Goal: Check status: Check status

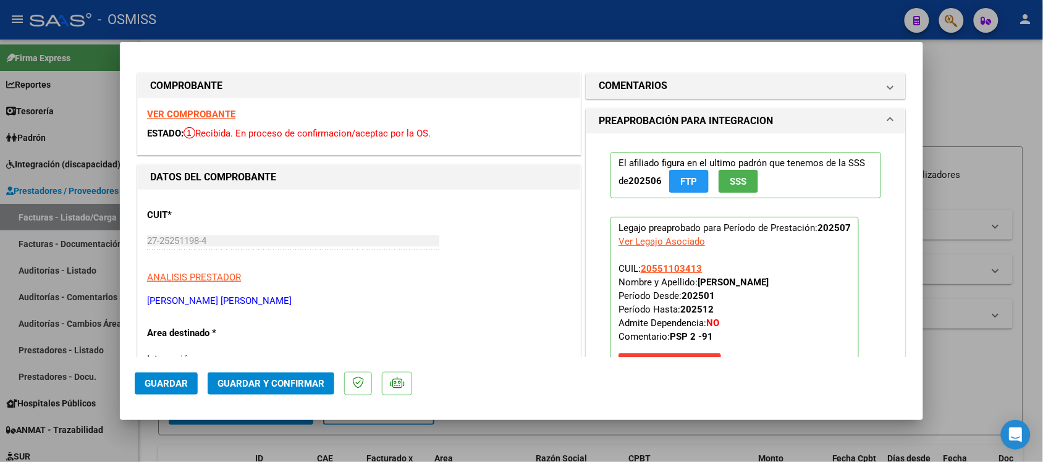
scroll to position [309, 0]
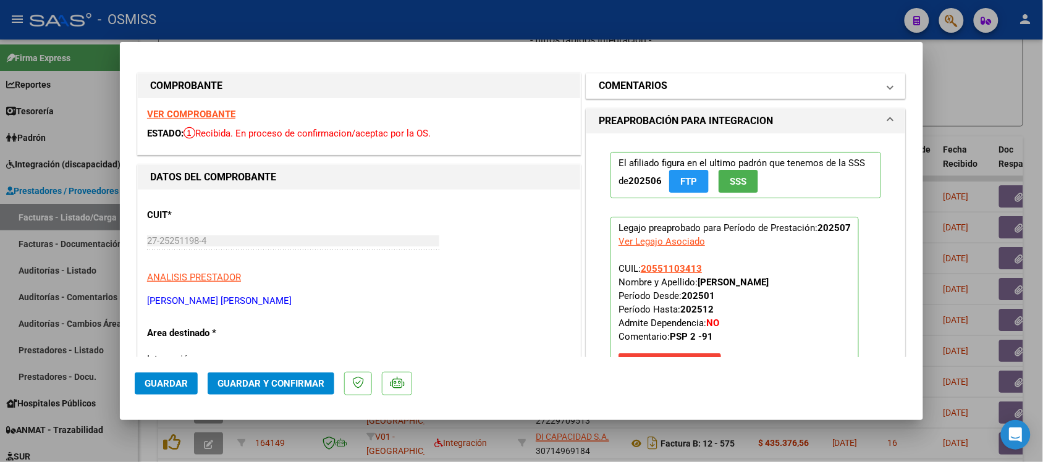
click at [677, 86] on mat-panel-title "COMENTARIOS" at bounding box center [738, 85] width 279 height 15
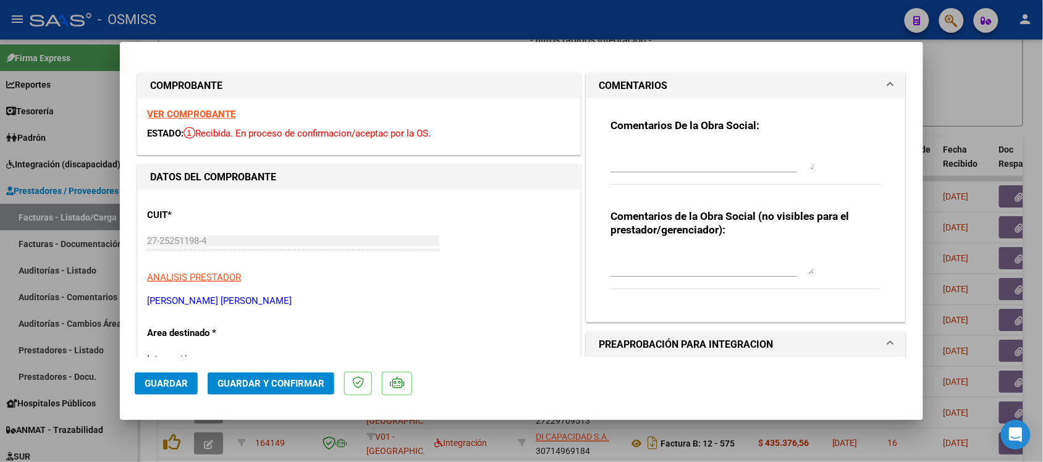
click at [677, 85] on mat-panel-title "COMENTARIOS" at bounding box center [738, 85] width 279 height 15
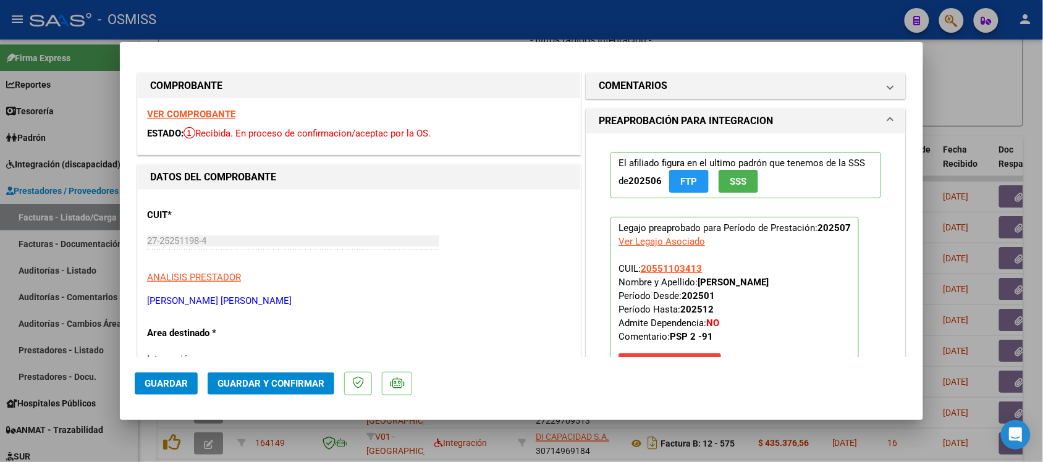
click at [196, 111] on strong "VER COMPROBANTE" at bounding box center [191, 114] width 88 height 11
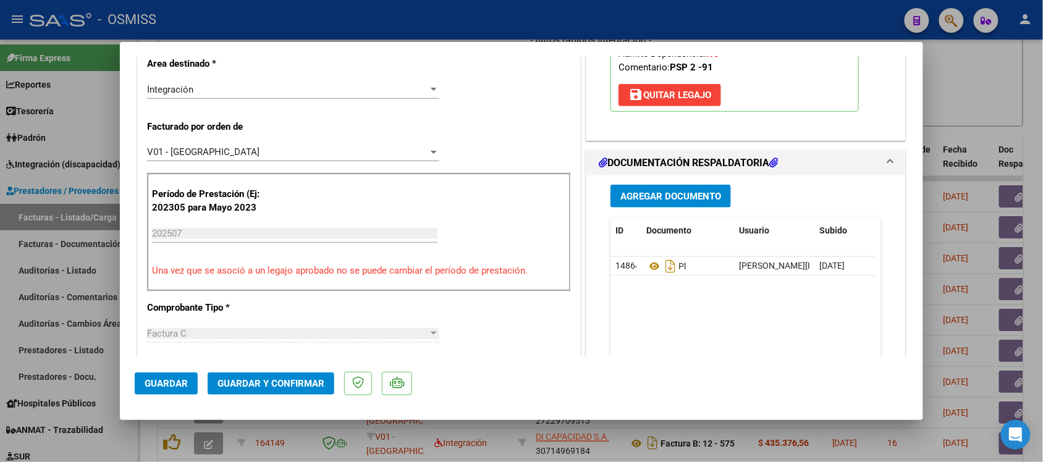
scroll to position [386, 0]
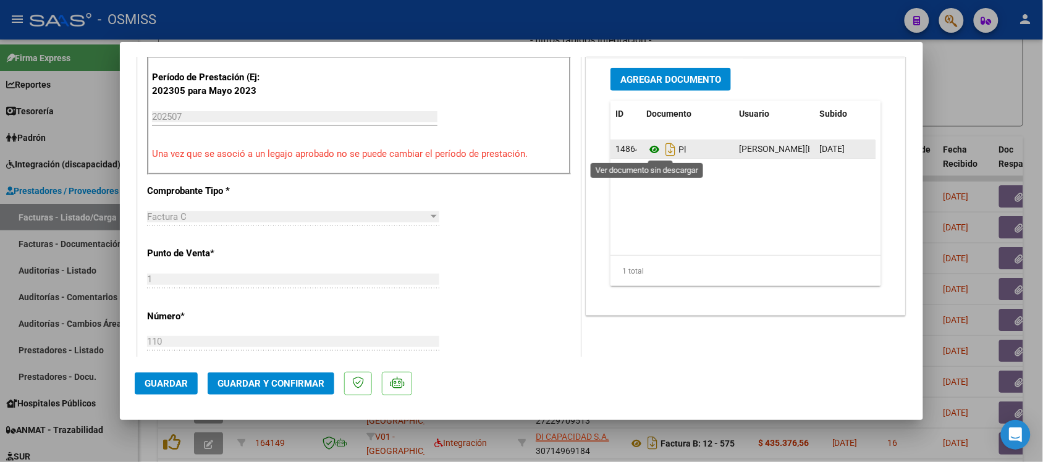
click at [647, 152] on icon at bounding box center [654, 149] width 16 height 15
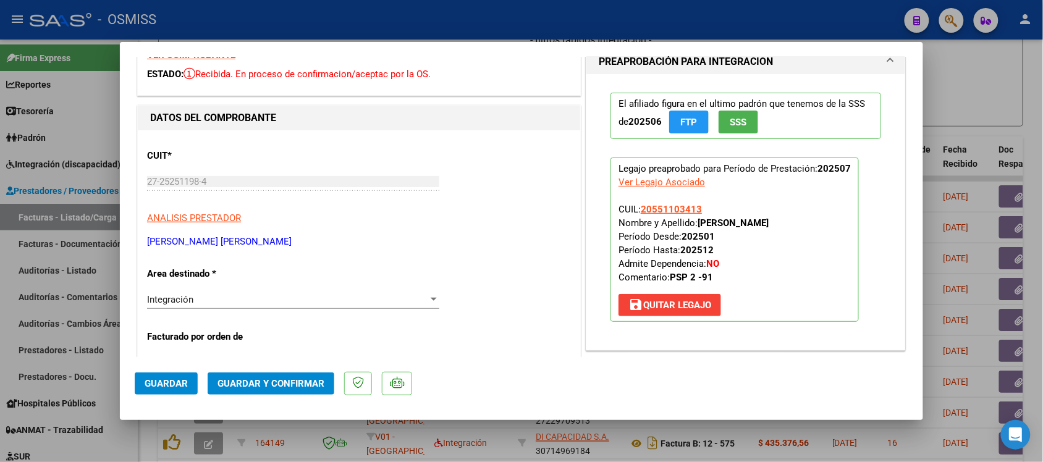
scroll to position [0, 0]
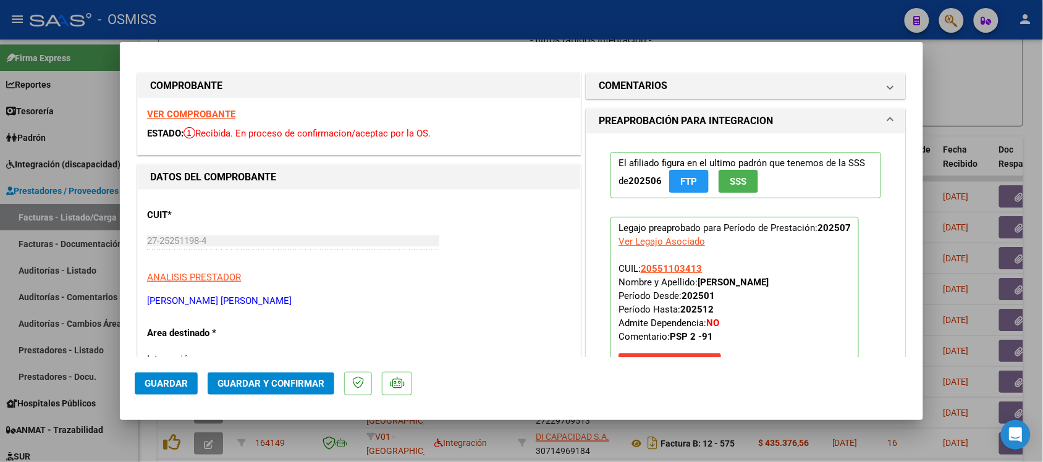
click at [198, 119] on strong "VER COMPROBANTE" at bounding box center [191, 114] width 88 height 11
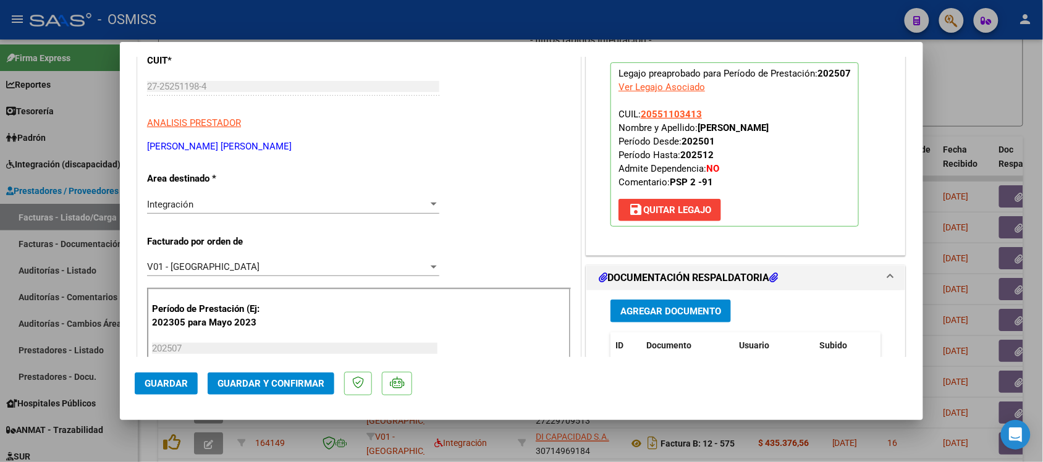
scroll to position [232, 0]
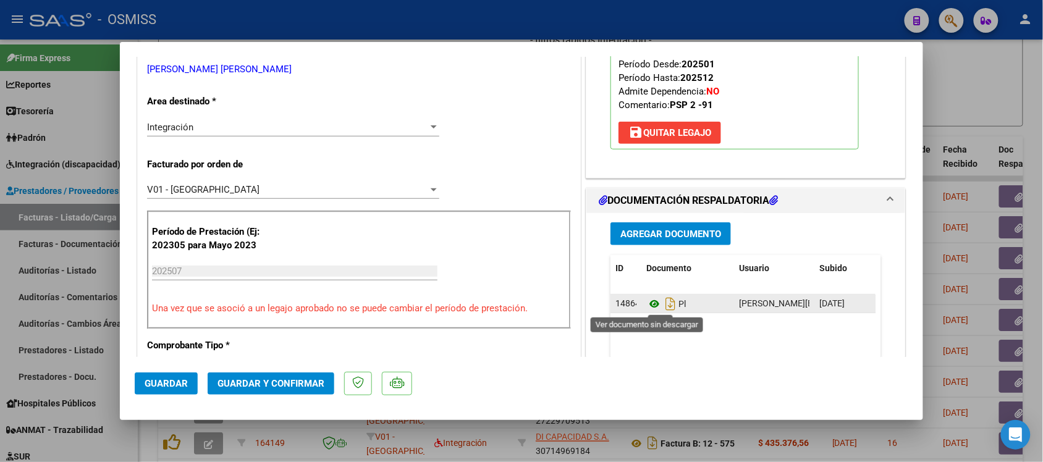
click at [647, 306] on icon at bounding box center [654, 304] width 16 height 15
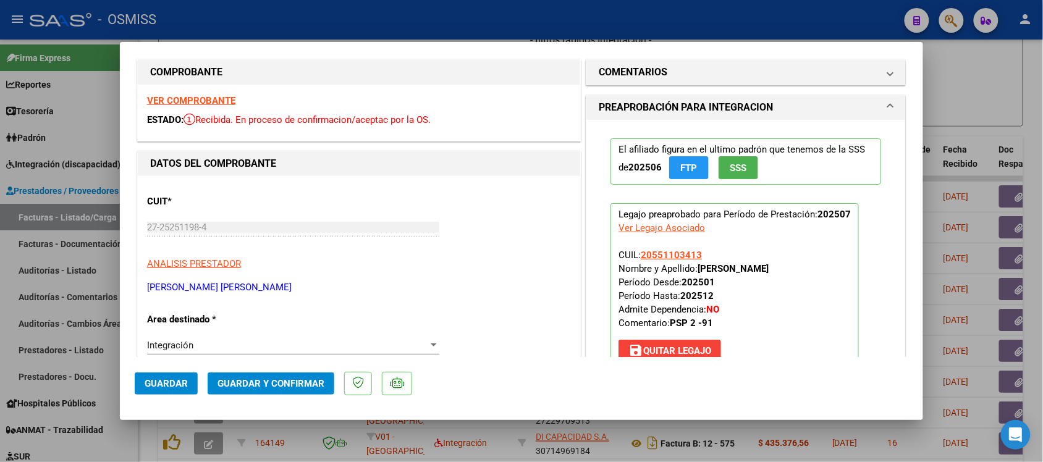
scroll to position [0, 0]
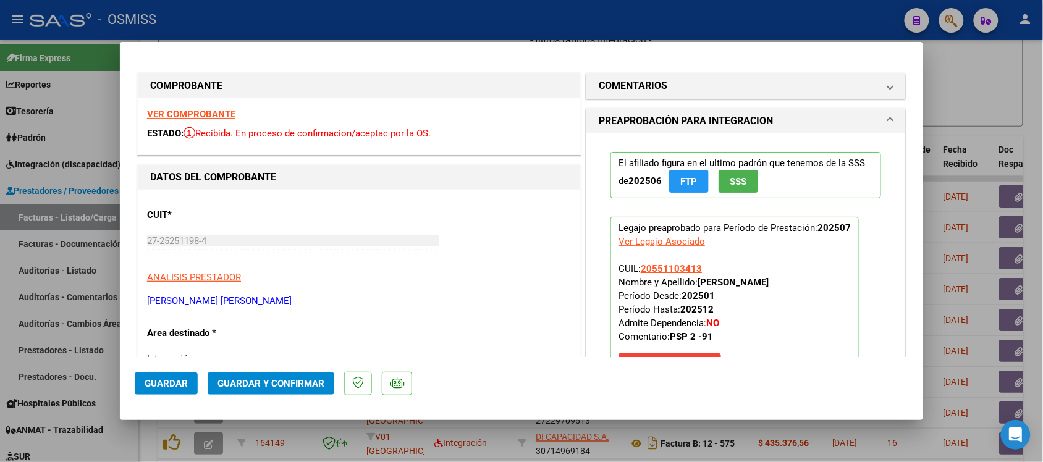
click at [213, 116] on strong "VER COMPROBANTE" at bounding box center [191, 114] width 88 height 11
click at [1001, 80] on div at bounding box center [521, 231] width 1043 height 462
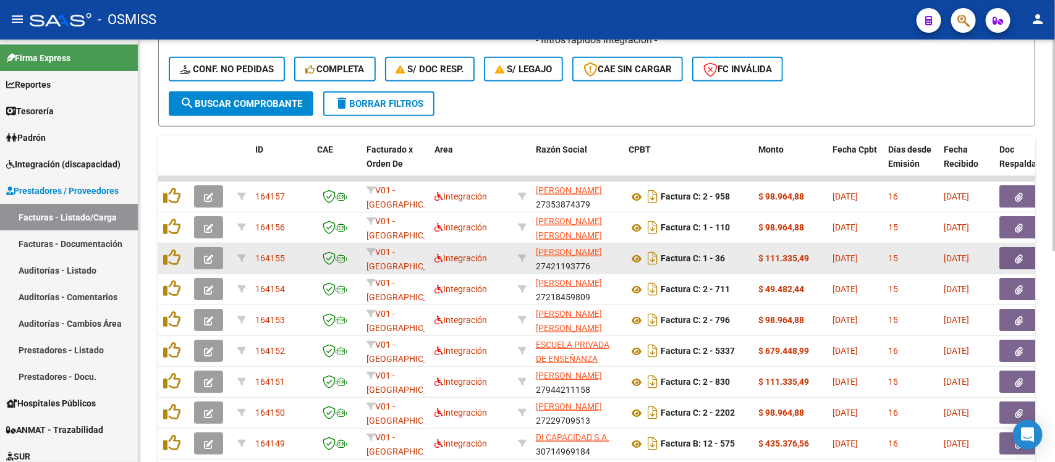
click at [202, 258] on button "button" at bounding box center [208, 258] width 29 height 22
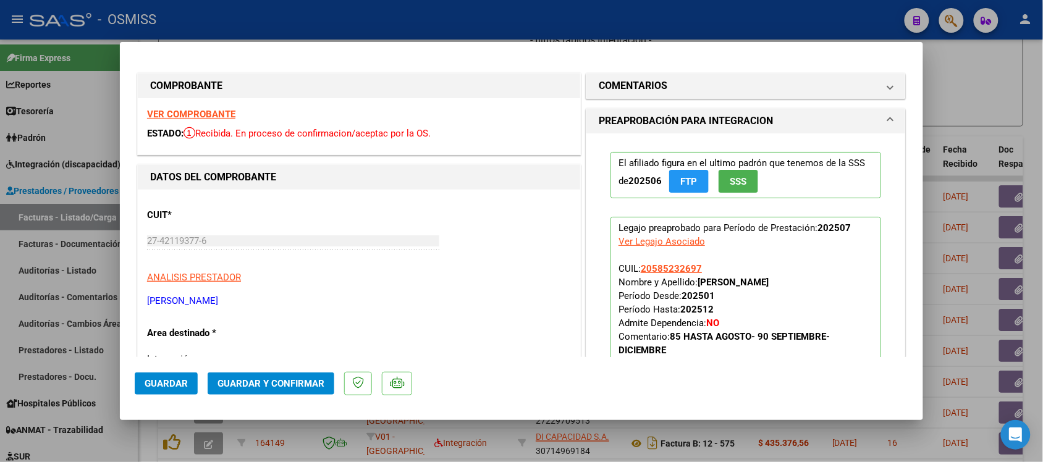
click at [205, 112] on strong "VER COMPROBANTE" at bounding box center [191, 114] width 88 height 11
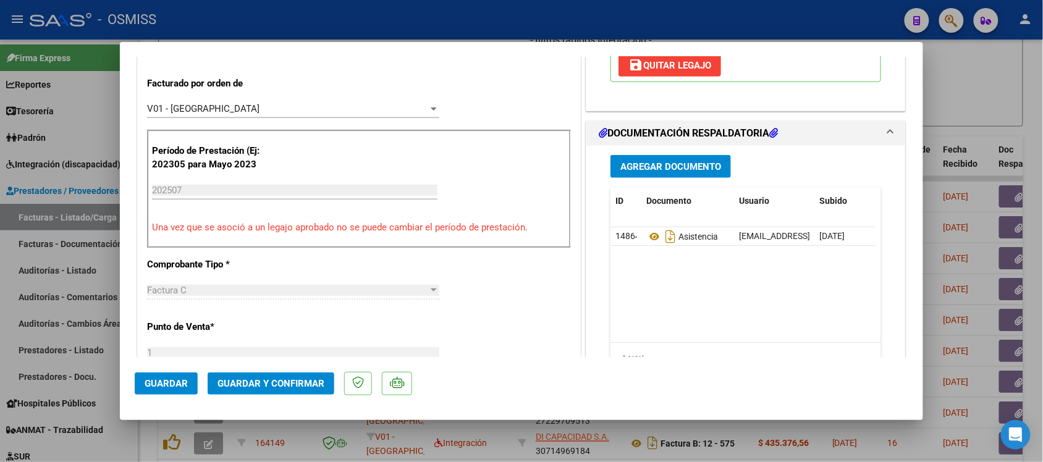
scroll to position [309, 0]
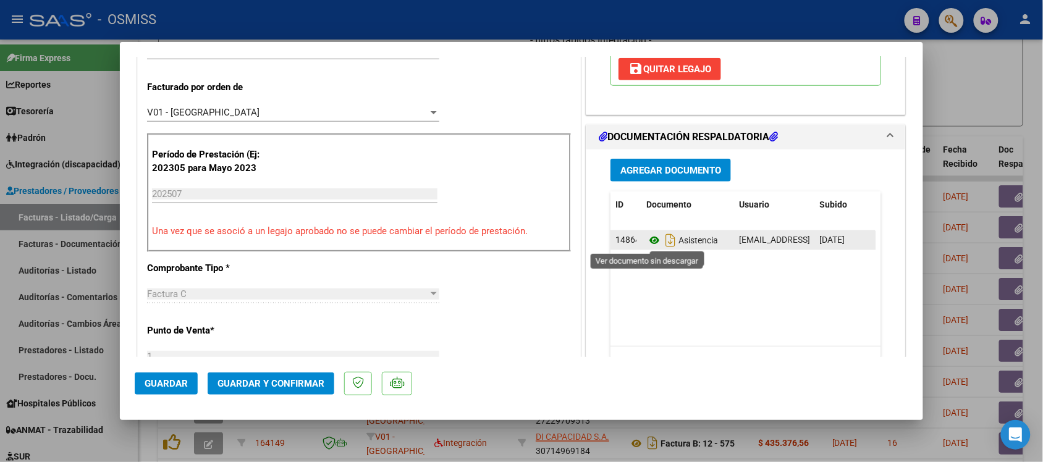
click at [647, 242] on icon at bounding box center [654, 240] width 16 height 15
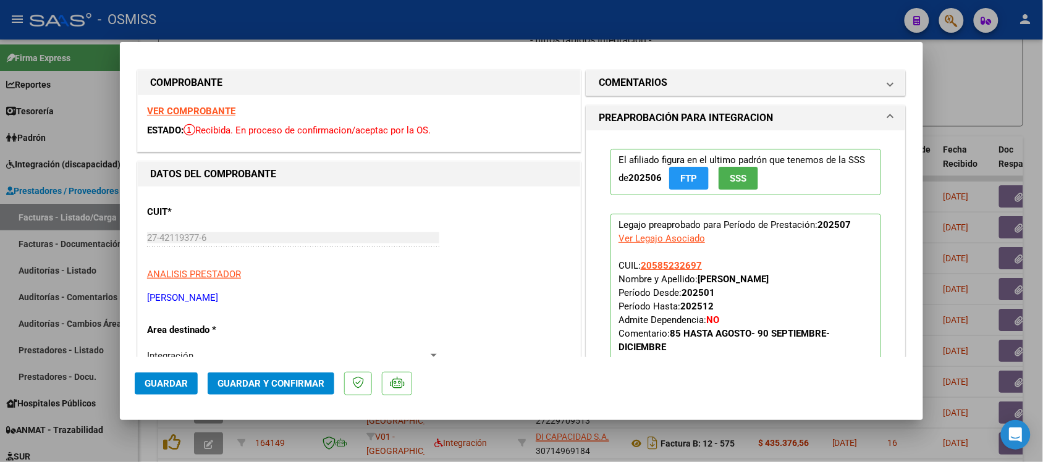
scroll to position [0, 0]
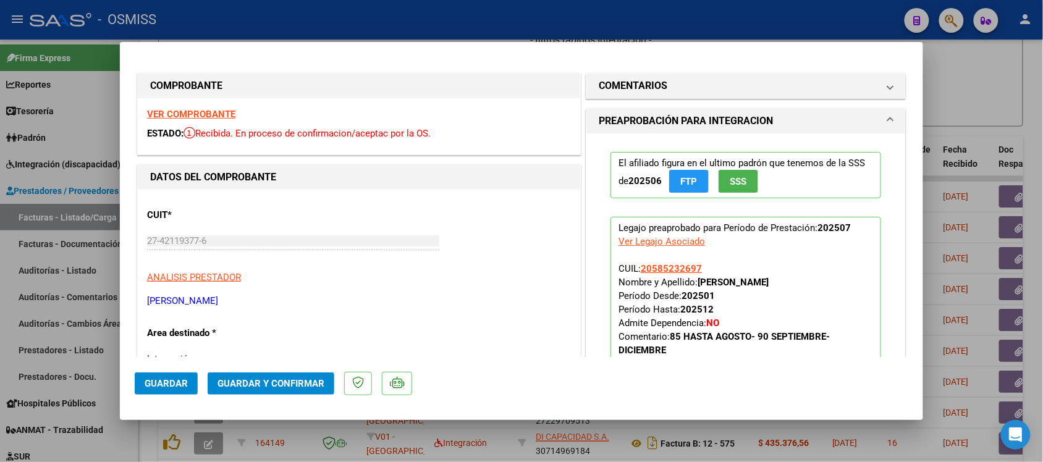
click at [1005, 91] on div at bounding box center [521, 231] width 1043 height 462
type input "$ 0,00"
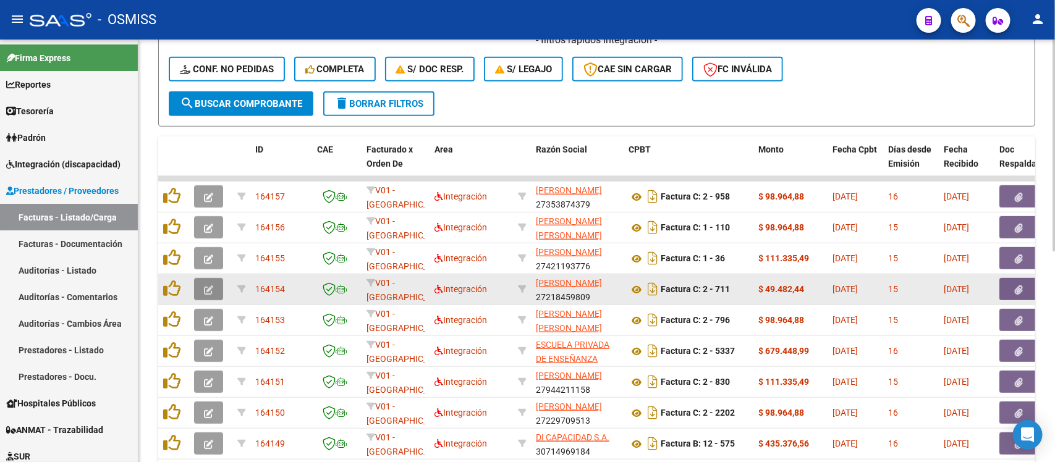
click at [210, 290] on icon "button" at bounding box center [208, 289] width 9 height 9
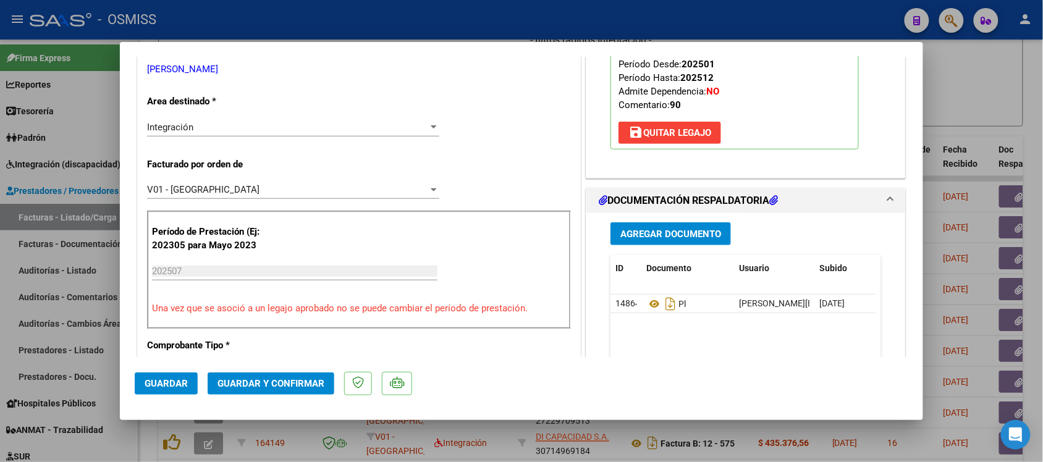
scroll to position [309, 0]
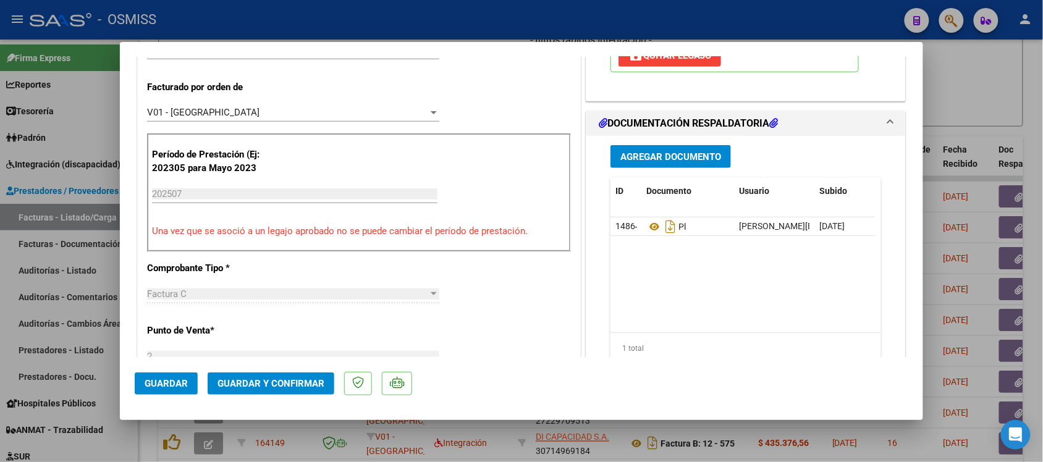
click at [982, 103] on div at bounding box center [521, 231] width 1043 height 462
type input "$ 0,00"
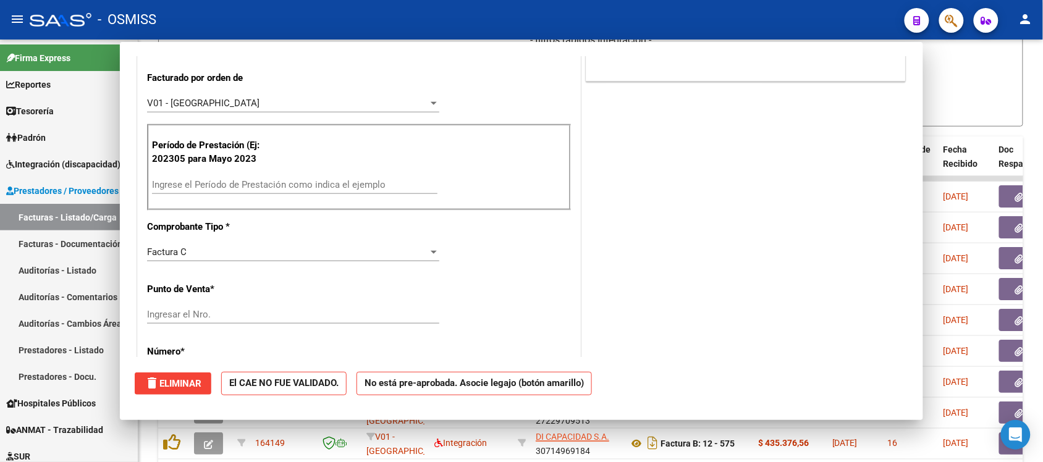
scroll to position [300, 0]
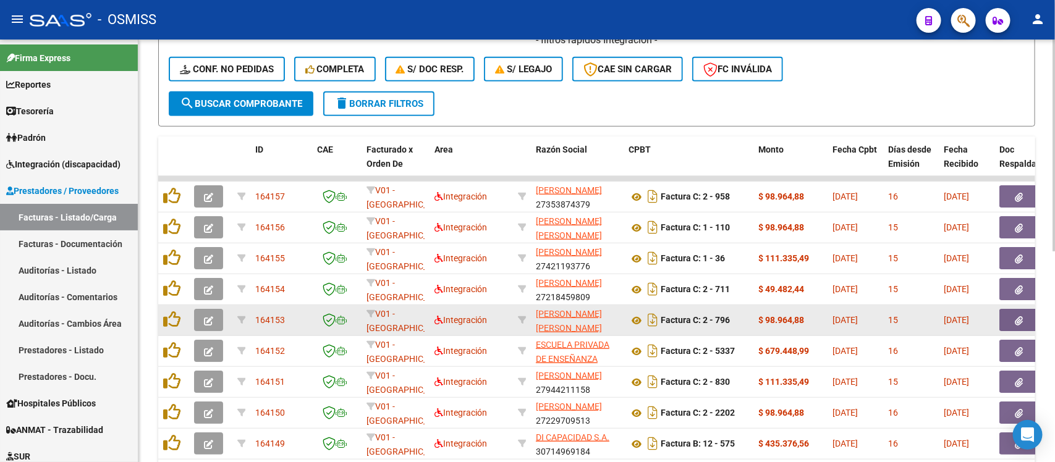
click at [208, 323] on button "button" at bounding box center [208, 320] width 29 height 22
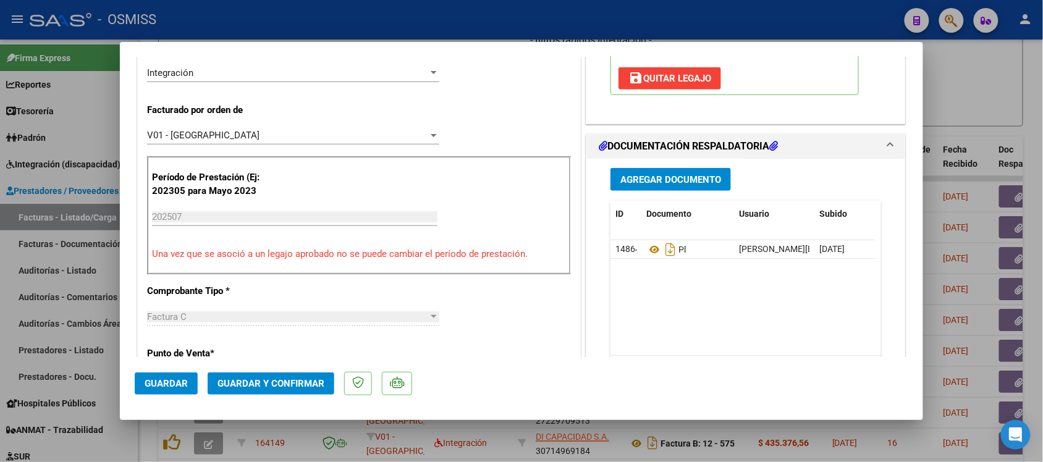
scroll to position [309, 0]
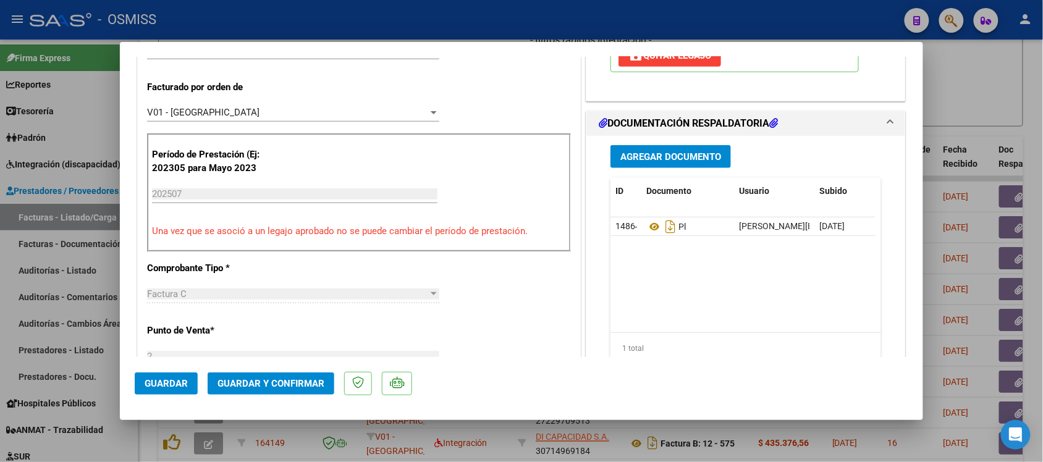
click at [575, 278] on div "DATOS DEL COMPROBANTE CUIT * 27-34135926-6 Ingresar CUIT ANALISIS PRESTADOR [PE…" at bounding box center [359, 396] width 449 height 1083
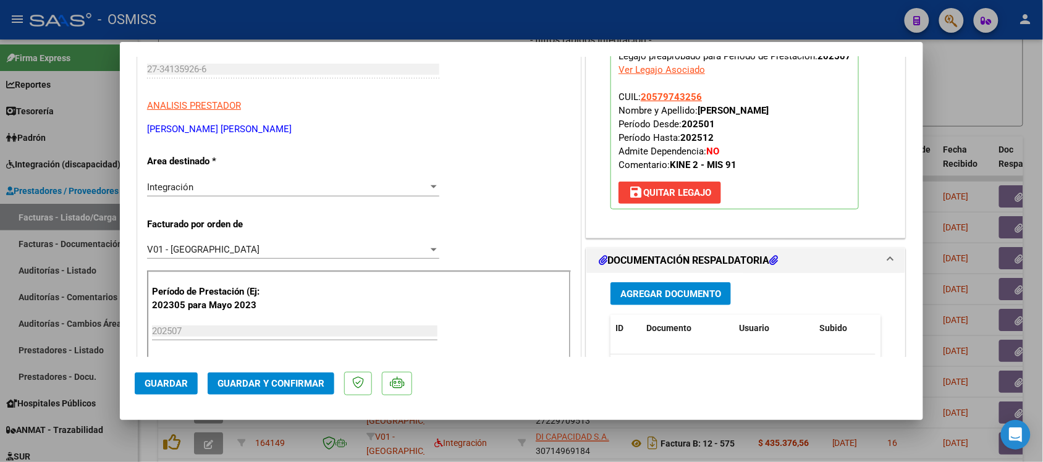
scroll to position [154, 0]
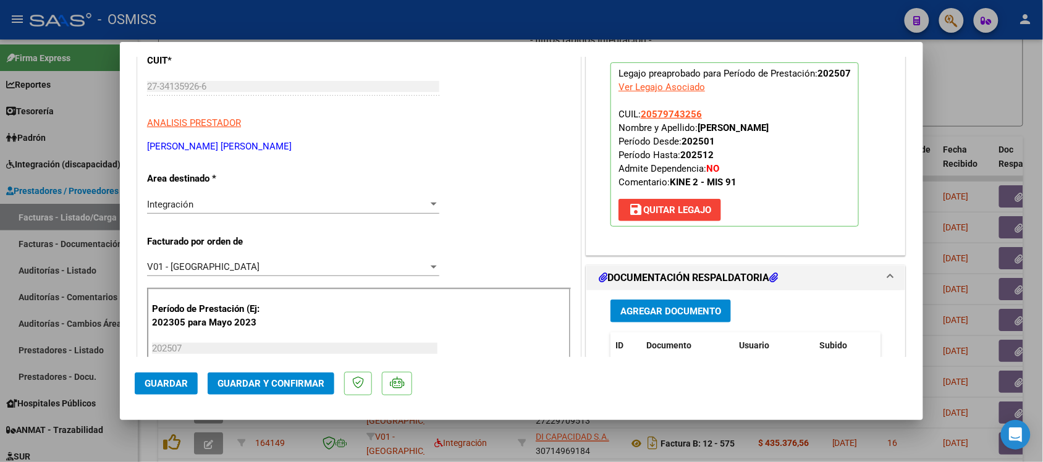
click at [993, 88] on div at bounding box center [521, 231] width 1043 height 462
type input "$ 0,00"
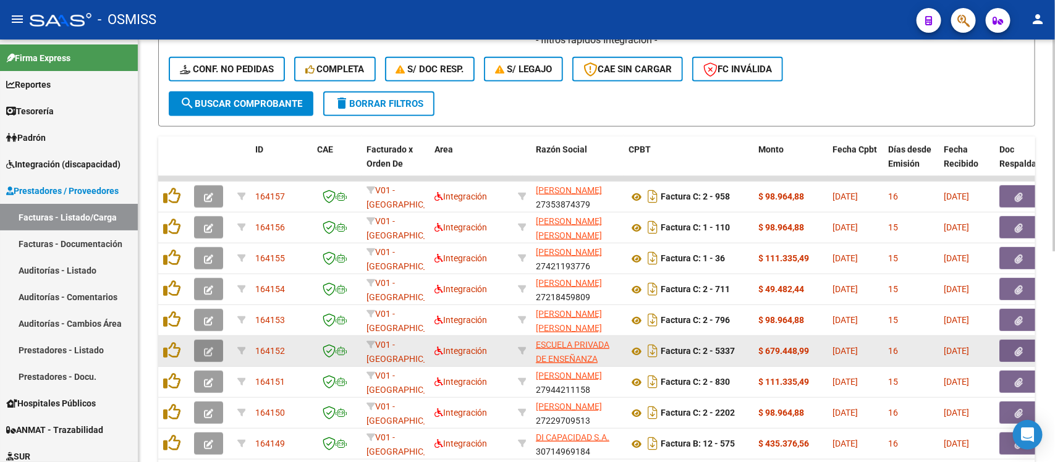
click at [201, 350] on button "button" at bounding box center [208, 351] width 29 height 22
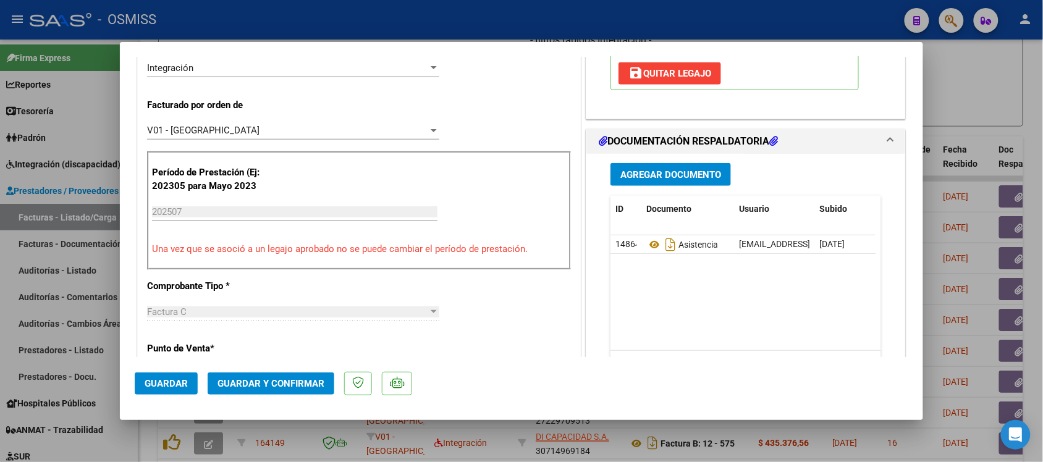
scroll to position [309, 0]
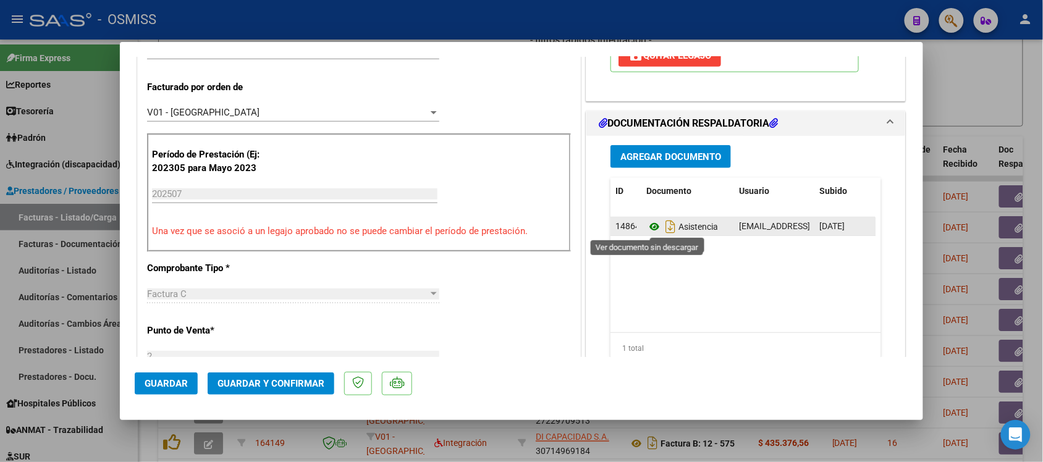
click at [649, 230] on icon at bounding box center [654, 226] width 16 height 15
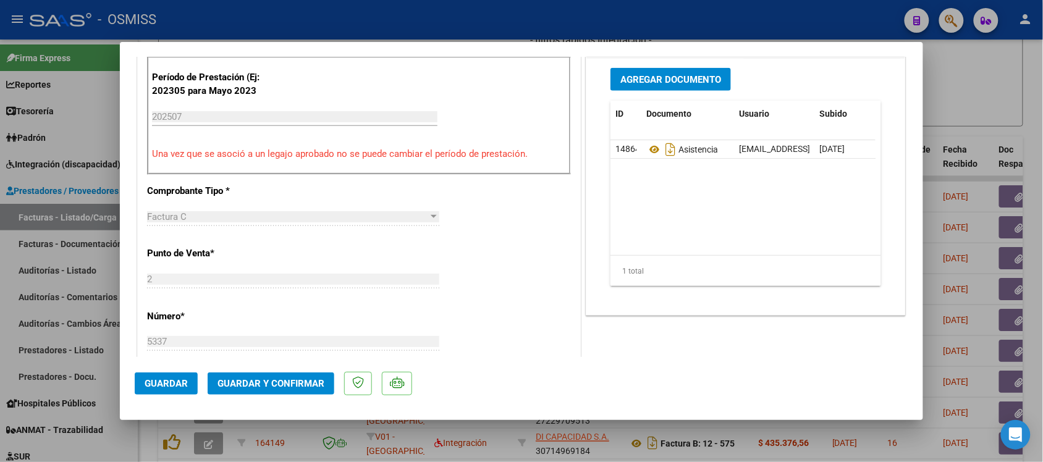
scroll to position [463, 0]
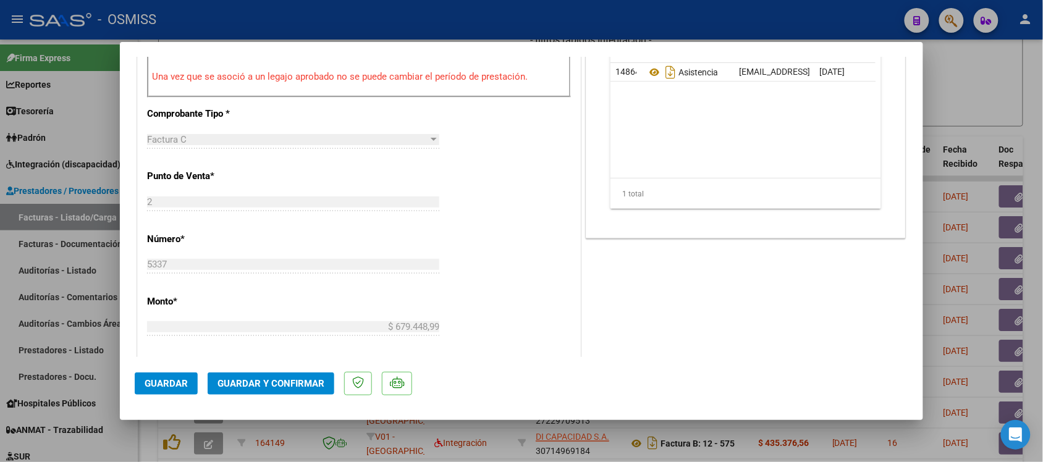
click at [984, 105] on div at bounding box center [521, 231] width 1043 height 462
type input "$ 0,00"
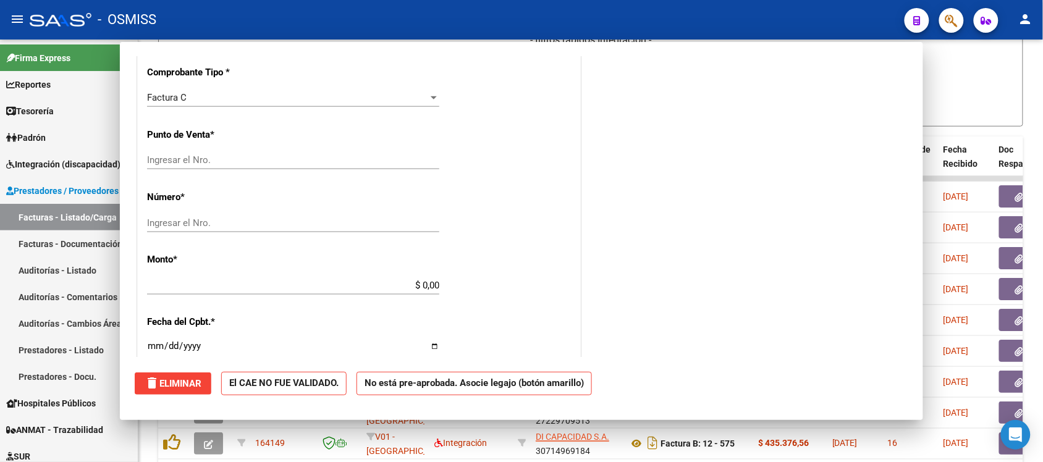
scroll to position [454, 0]
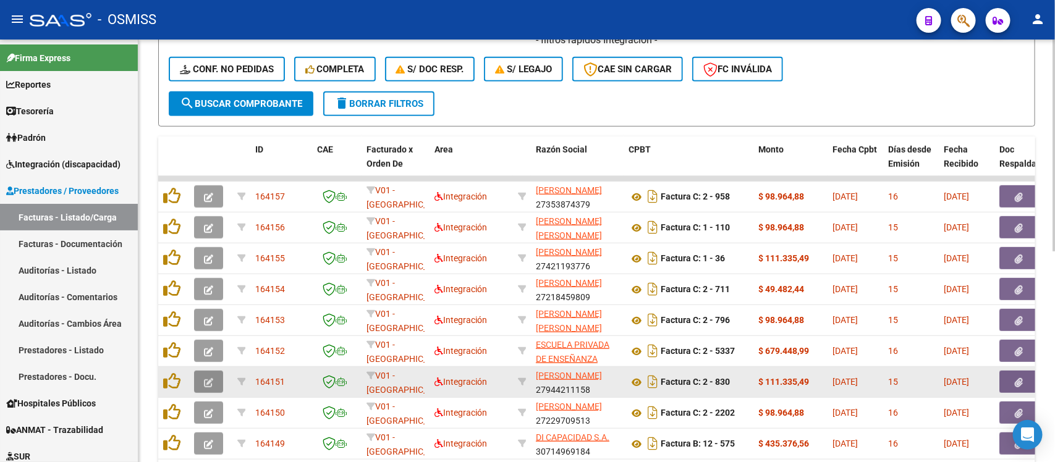
click at [208, 383] on icon "button" at bounding box center [208, 382] width 9 height 9
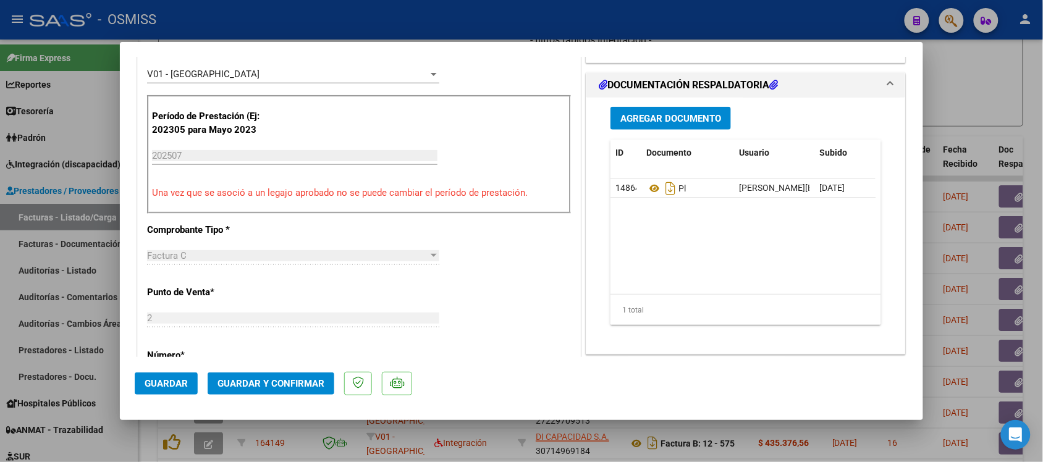
scroll to position [309, 0]
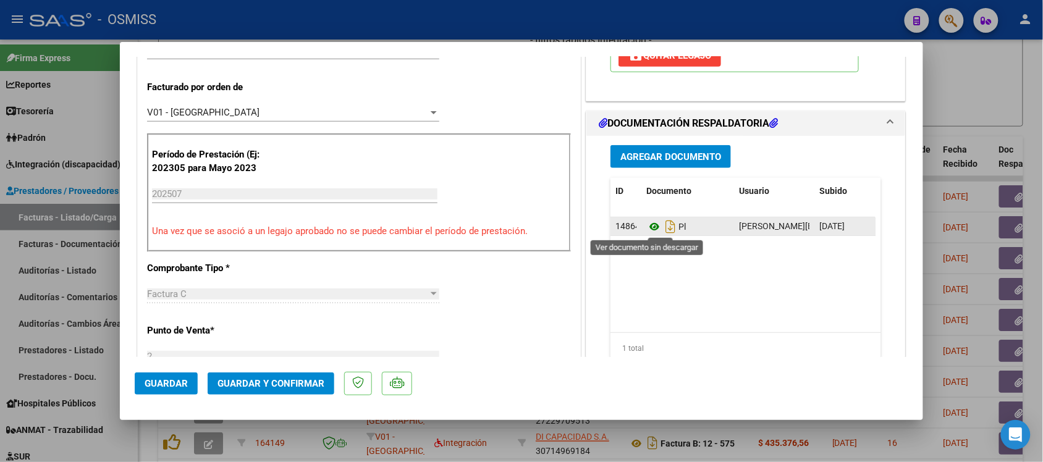
click at [649, 229] on icon at bounding box center [654, 226] width 16 height 15
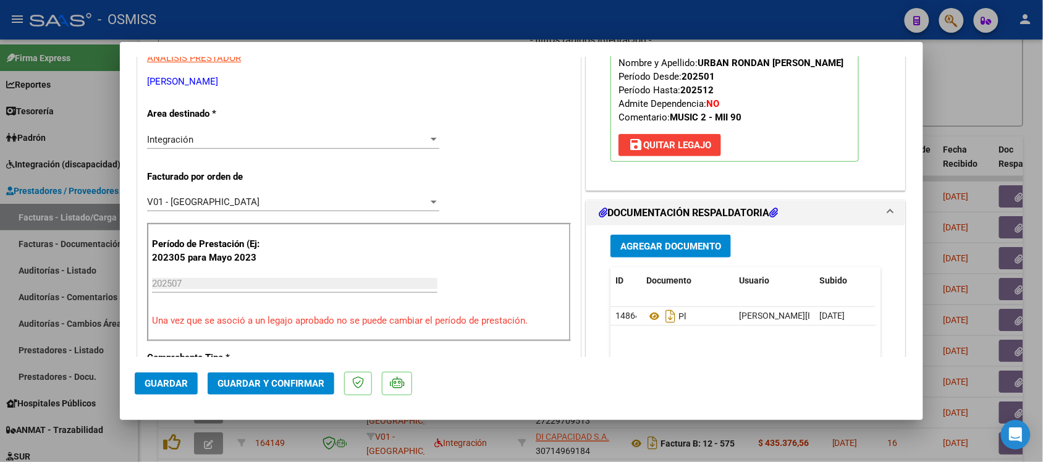
scroll to position [232, 0]
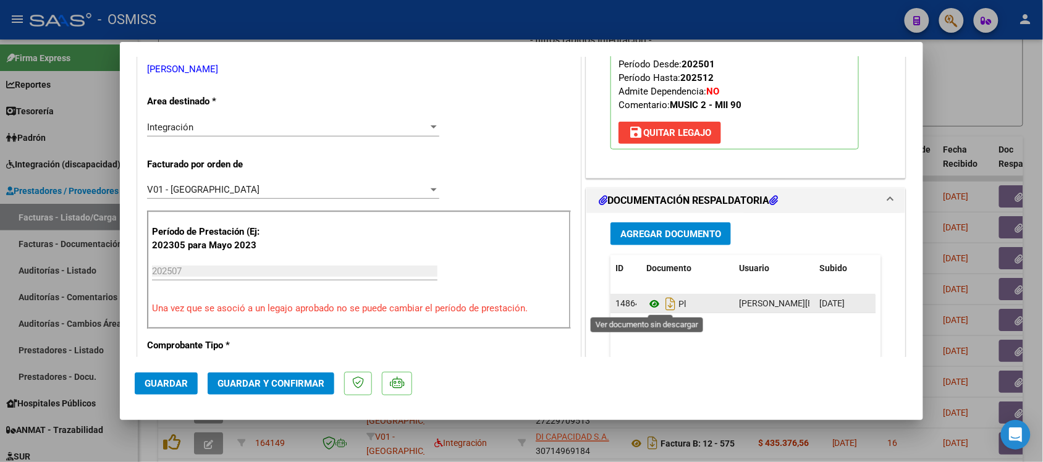
click at [649, 304] on icon at bounding box center [654, 304] width 16 height 15
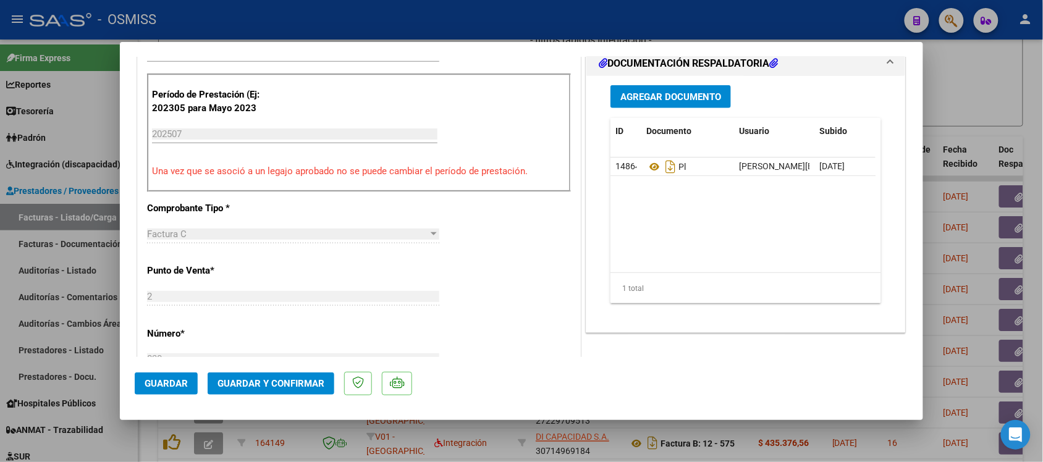
scroll to position [386, 0]
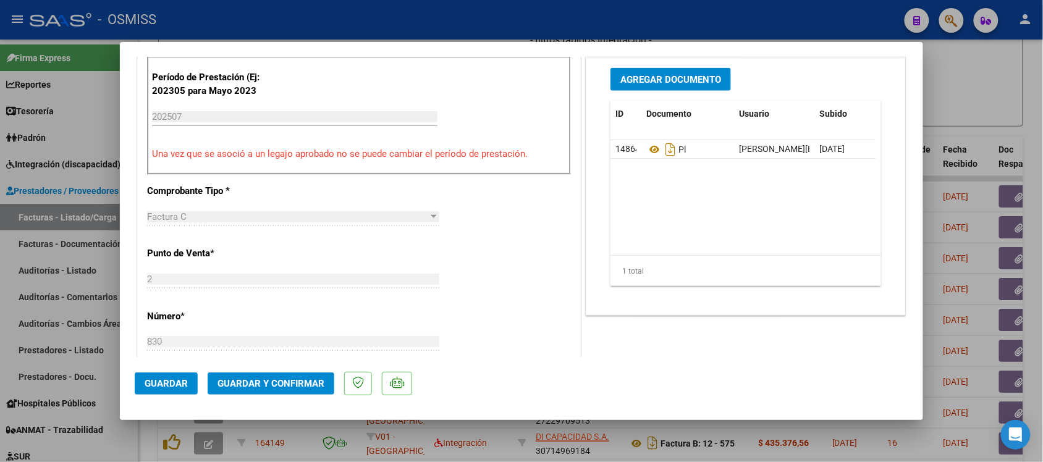
click at [954, 106] on div at bounding box center [521, 231] width 1043 height 462
type input "$ 0,00"
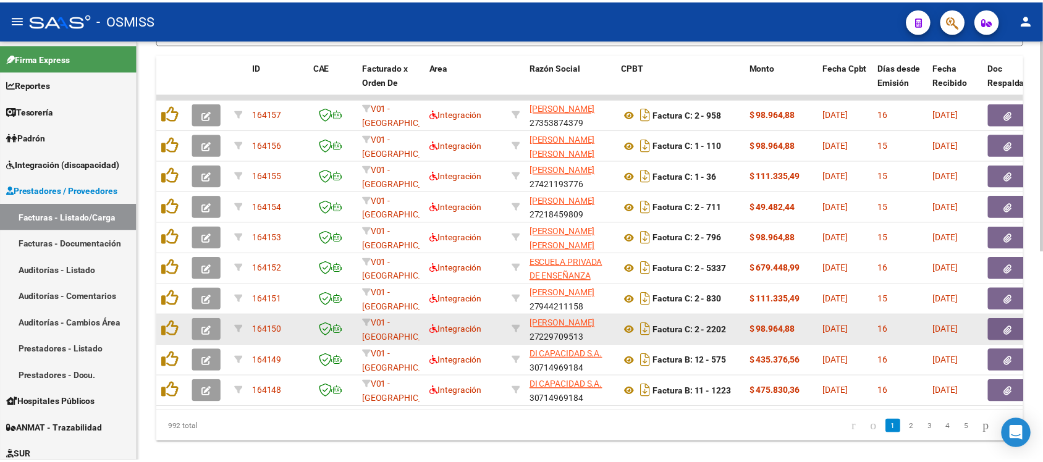
scroll to position [421, 0]
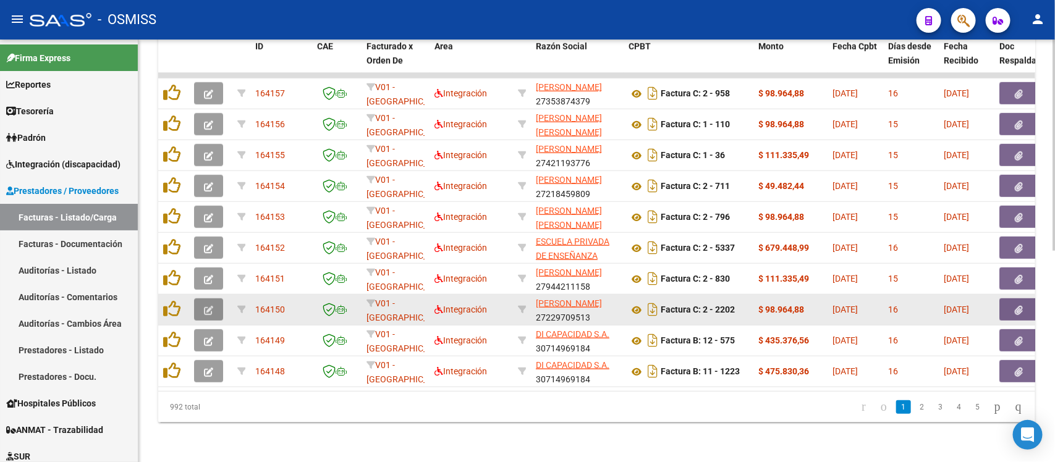
click at [201, 301] on button "button" at bounding box center [208, 309] width 29 height 22
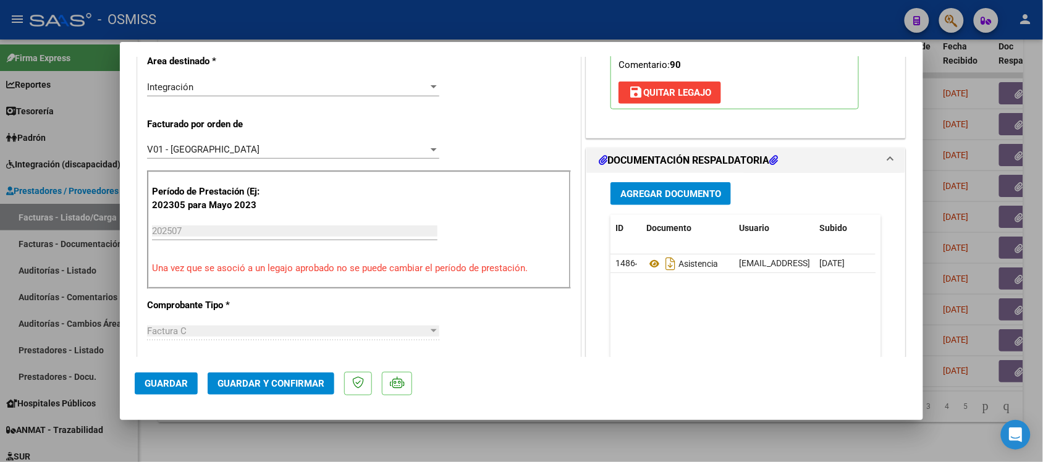
scroll to position [309, 0]
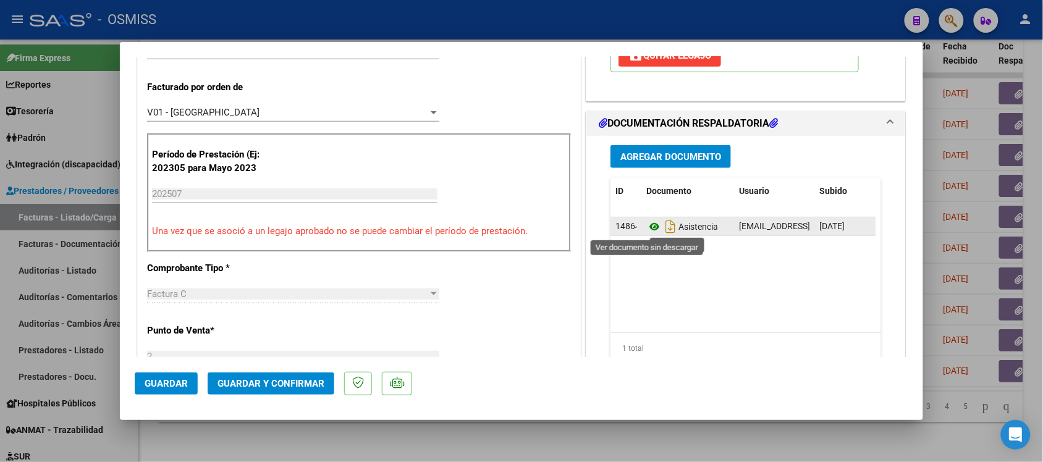
click at [646, 227] on icon at bounding box center [654, 226] width 16 height 15
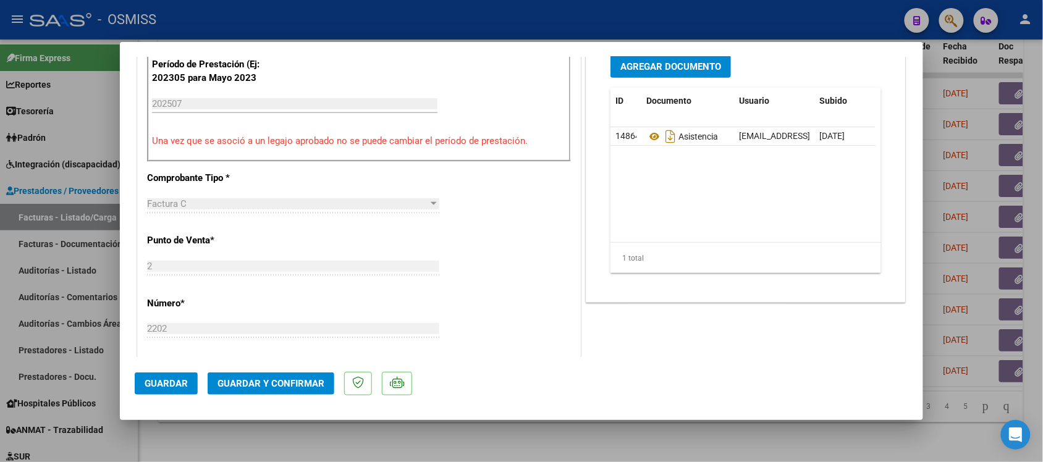
scroll to position [463, 0]
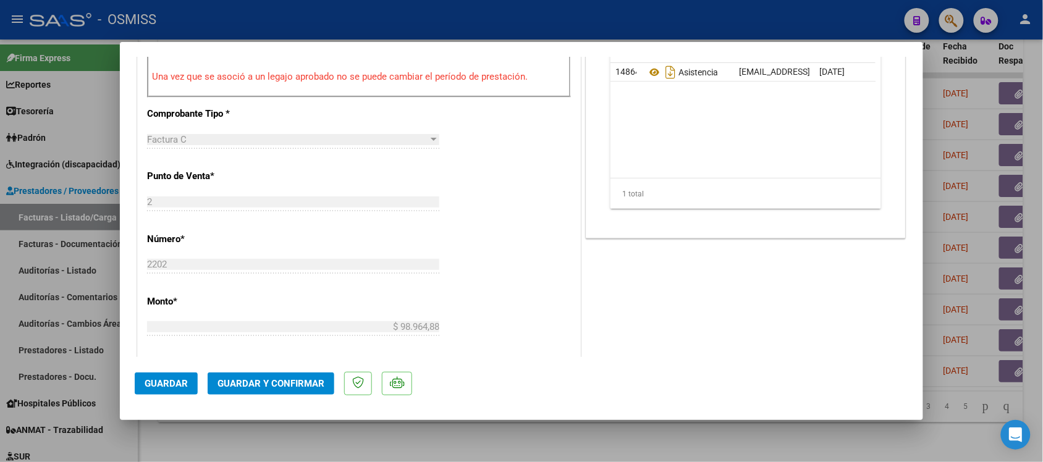
click at [1001, 325] on div at bounding box center [521, 231] width 1043 height 462
type input "$ 0,00"
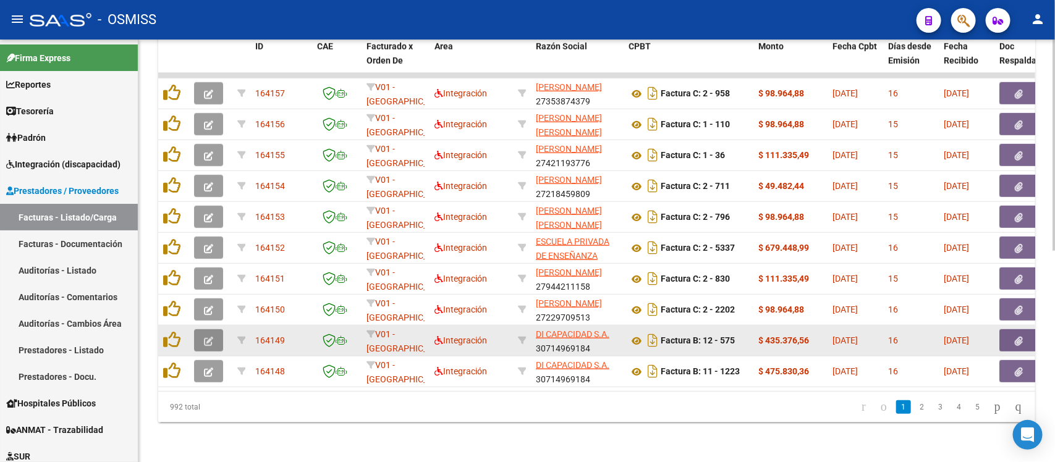
click at [210, 335] on span "button" at bounding box center [208, 340] width 9 height 11
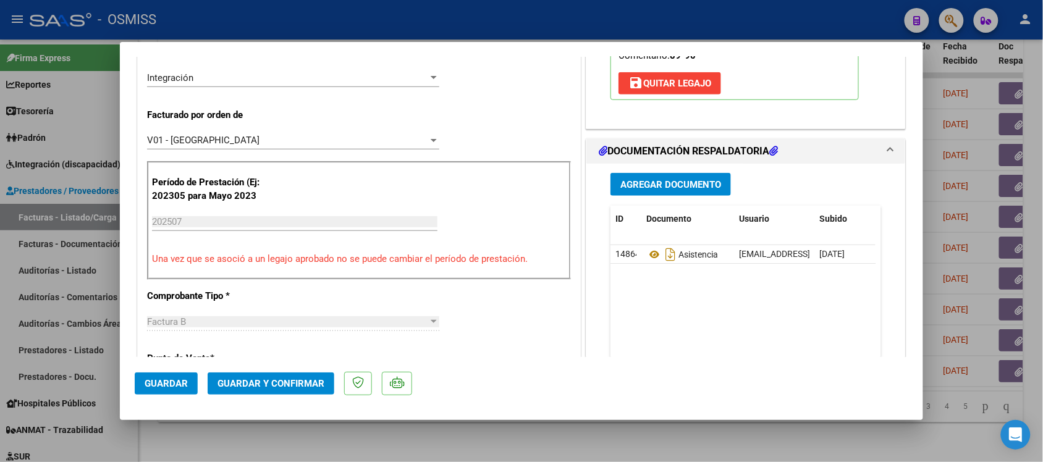
scroll to position [309, 0]
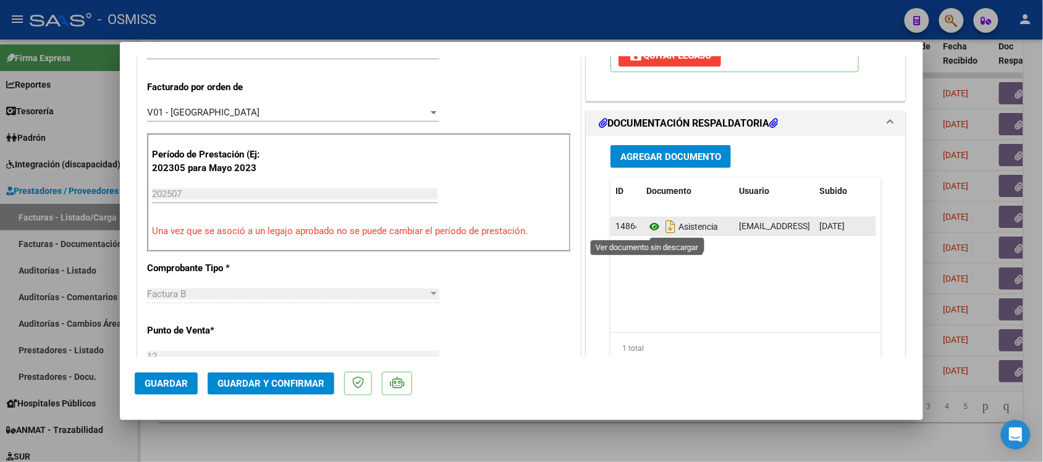
click at [647, 229] on icon at bounding box center [654, 226] width 16 height 15
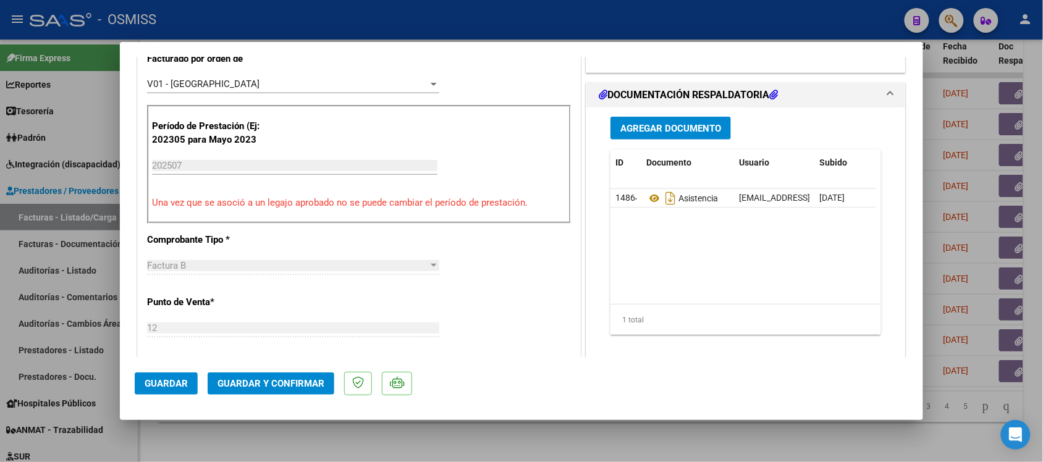
scroll to position [386, 0]
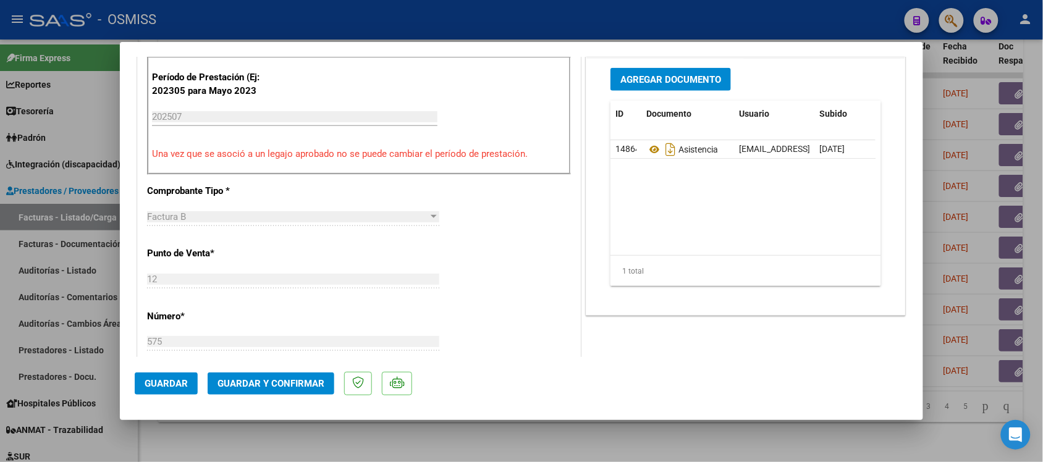
click at [953, 380] on div at bounding box center [521, 231] width 1043 height 462
type input "$ 0,00"
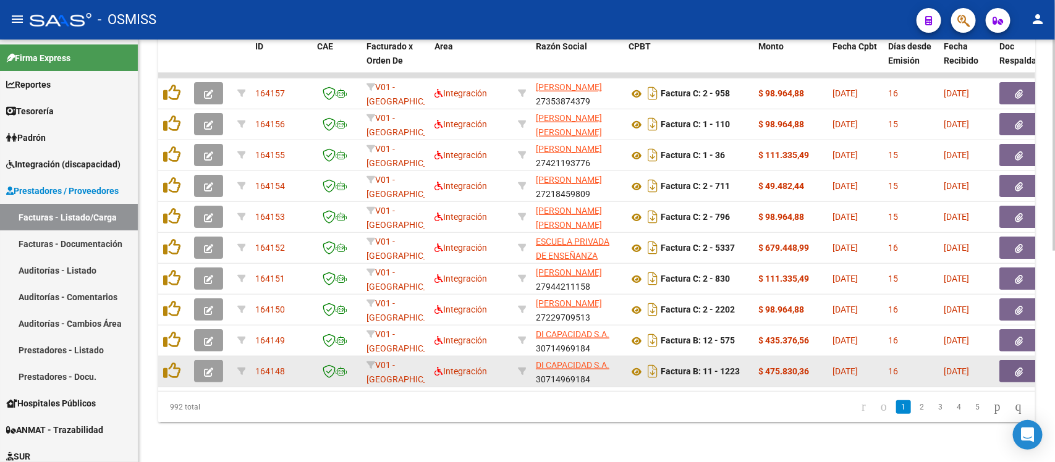
click at [220, 363] on button "button" at bounding box center [208, 371] width 29 height 22
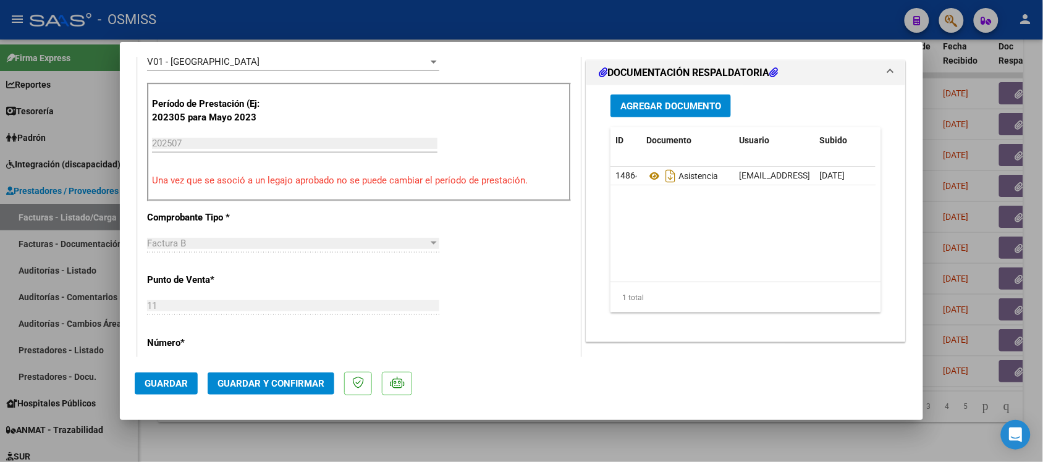
scroll to position [386, 0]
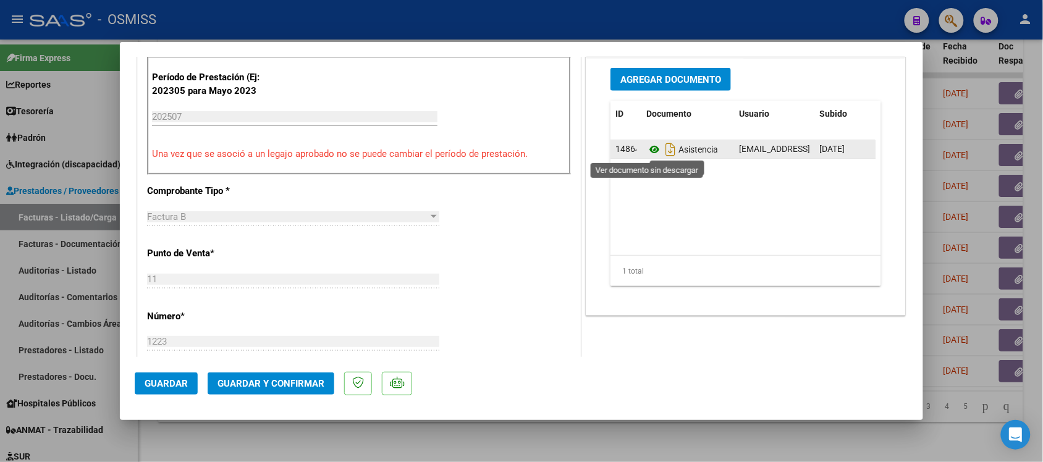
click at [646, 153] on icon at bounding box center [654, 149] width 16 height 15
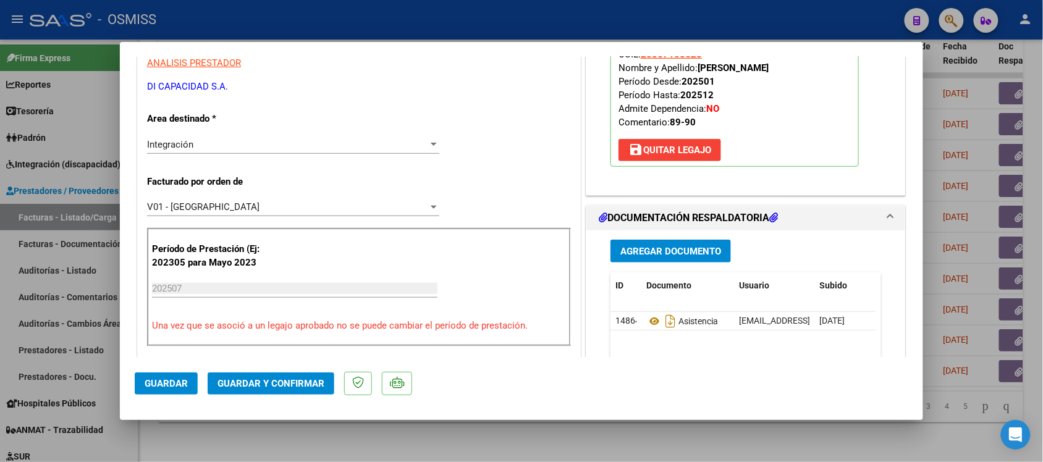
scroll to position [232, 0]
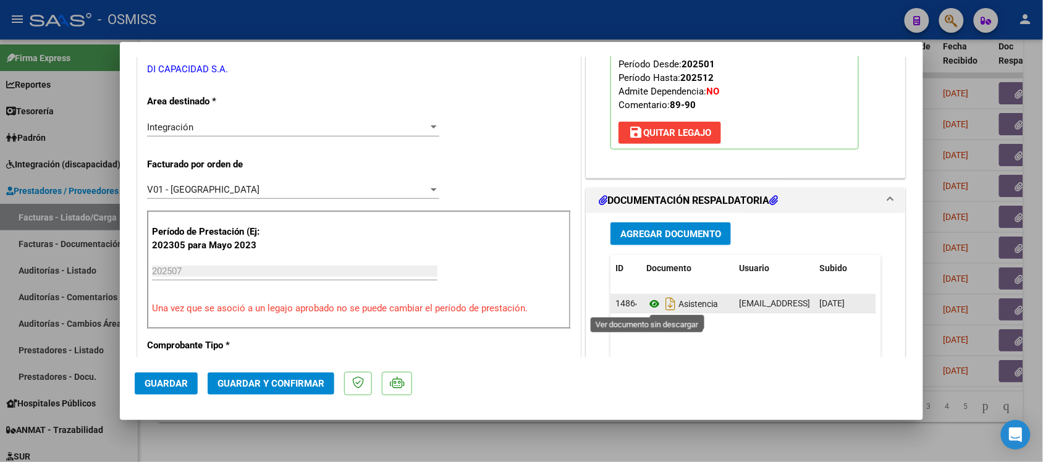
click at [649, 307] on icon at bounding box center [654, 304] width 16 height 15
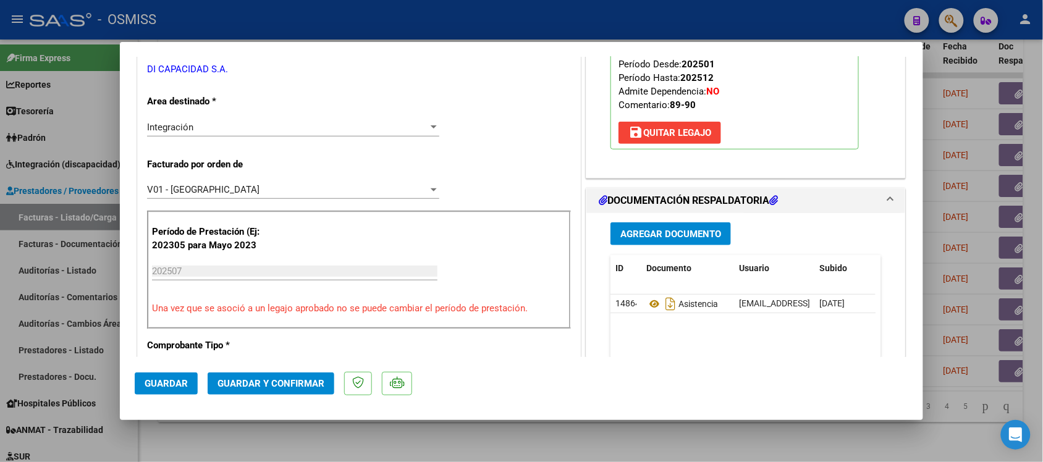
click at [969, 304] on div at bounding box center [521, 231] width 1043 height 462
type input "$ 0,00"
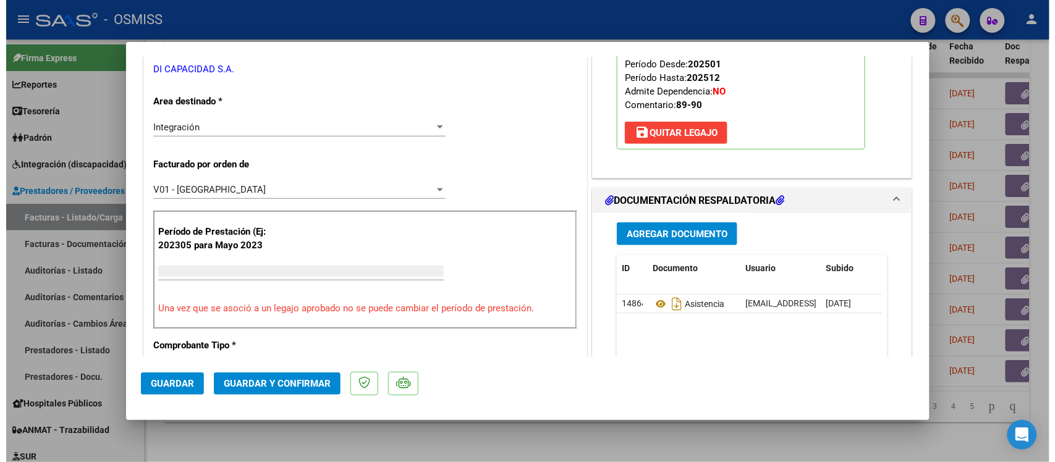
scroll to position [0, 0]
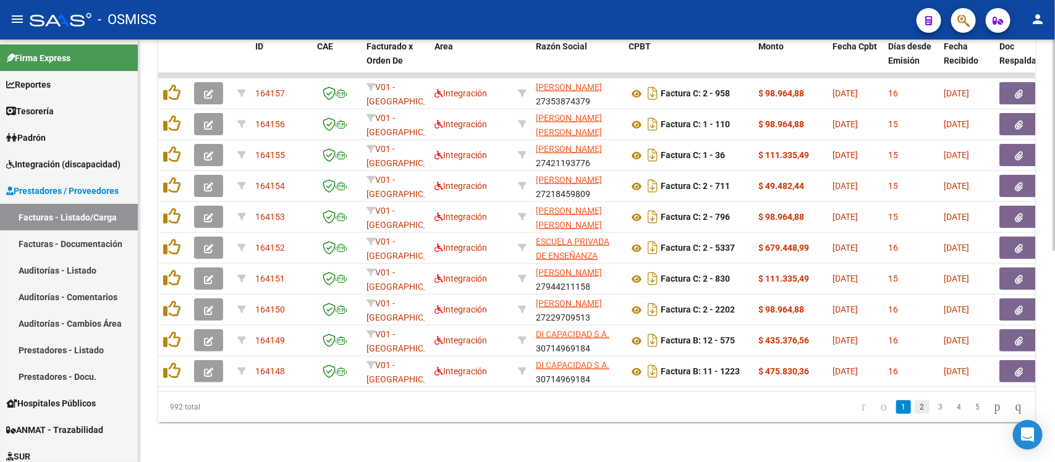
click at [914, 407] on link "2" at bounding box center [921, 407] width 15 height 14
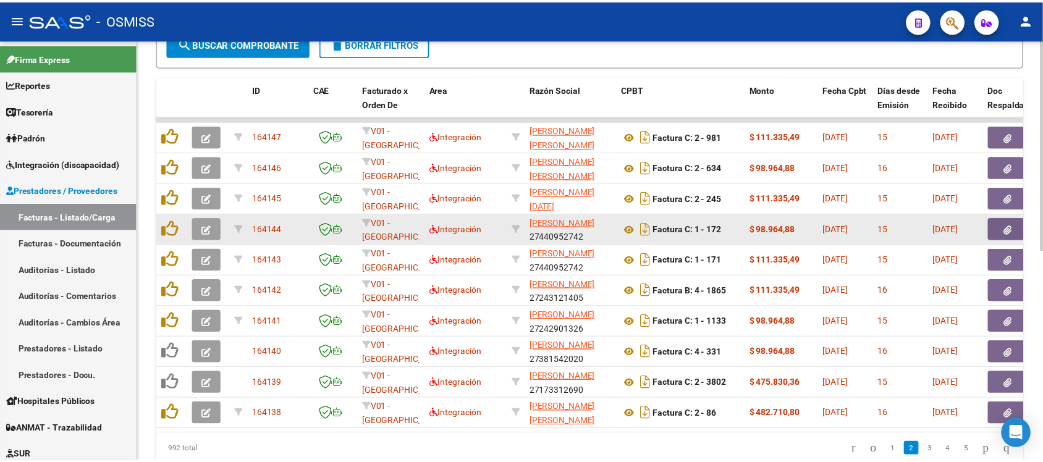
scroll to position [344, 0]
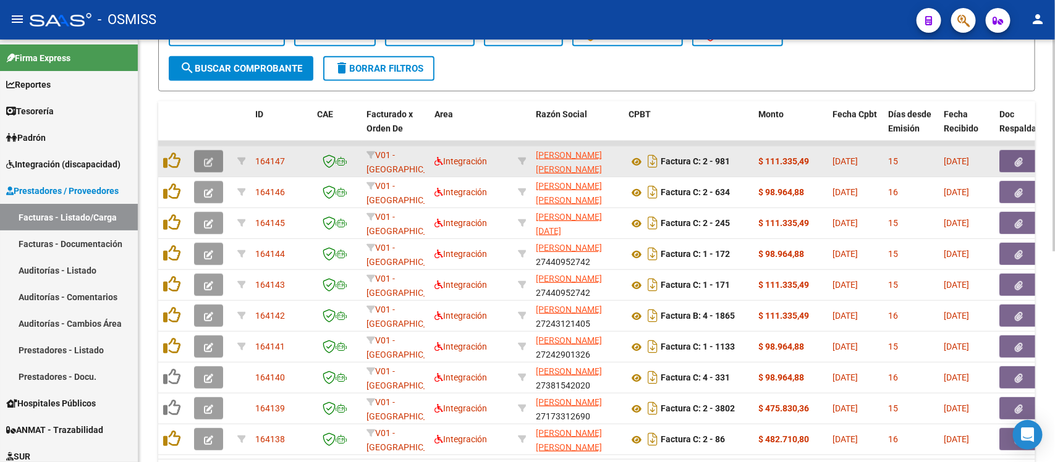
click at [204, 162] on icon "button" at bounding box center [208, 162] width 9 height 9
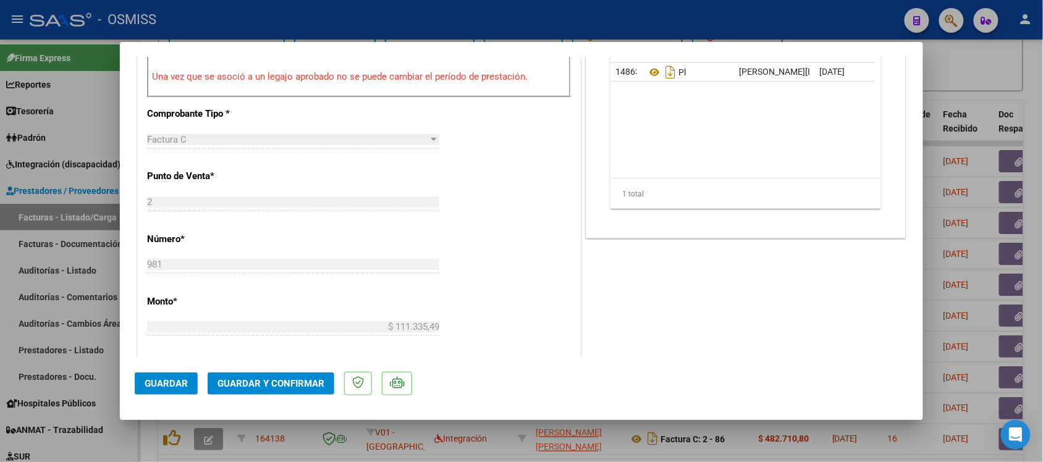
scroll to position [386, 0]
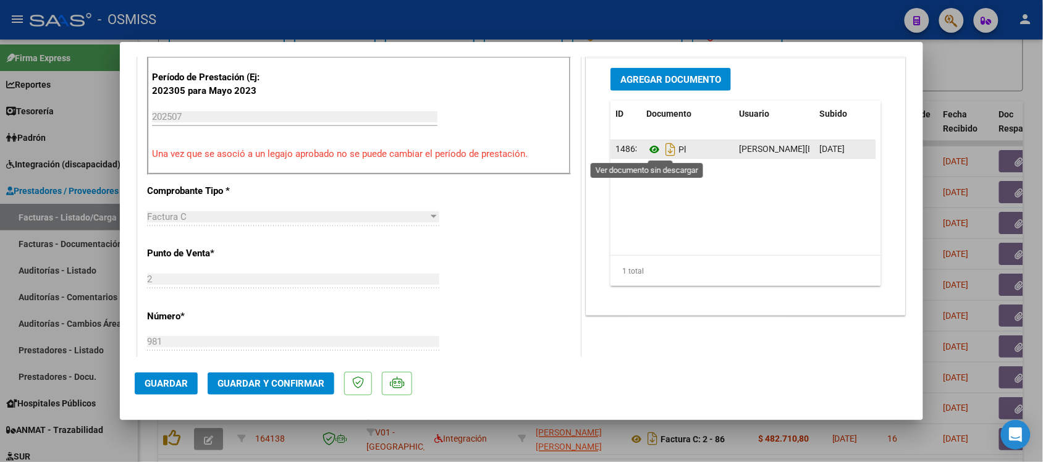
click at [646, 147] on icon at bounding box center [654, 149] width 16 height 15
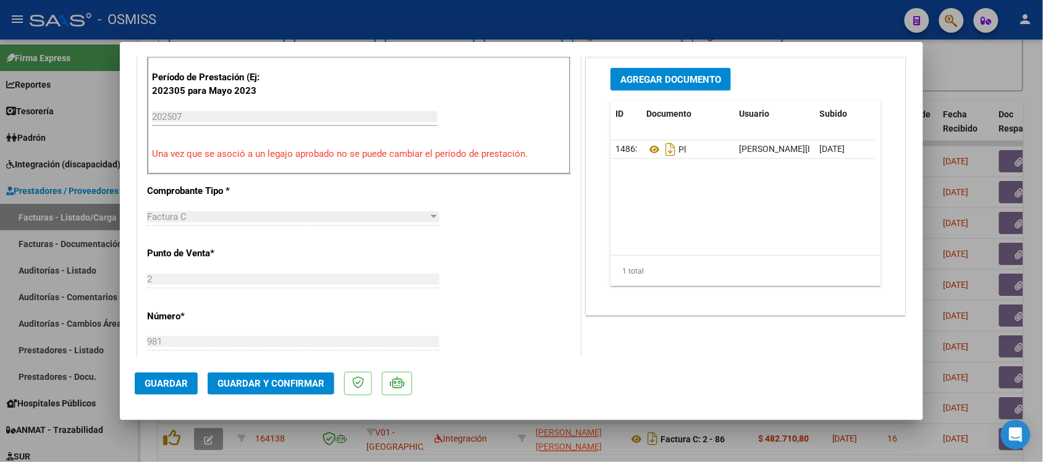
scroll to position [463, 0]
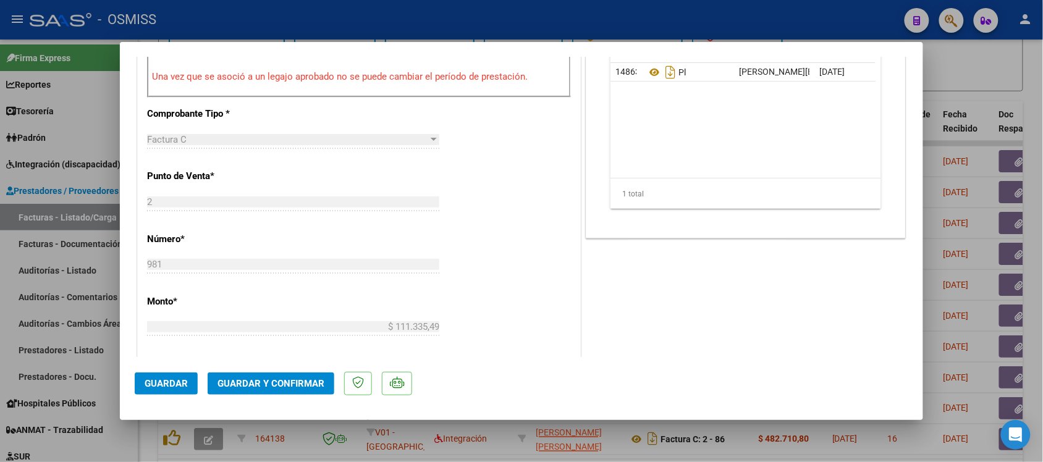
click at [961, 241] on div at bounding box center [521, 231] width 1043 height 462
type input "$ 0,00"
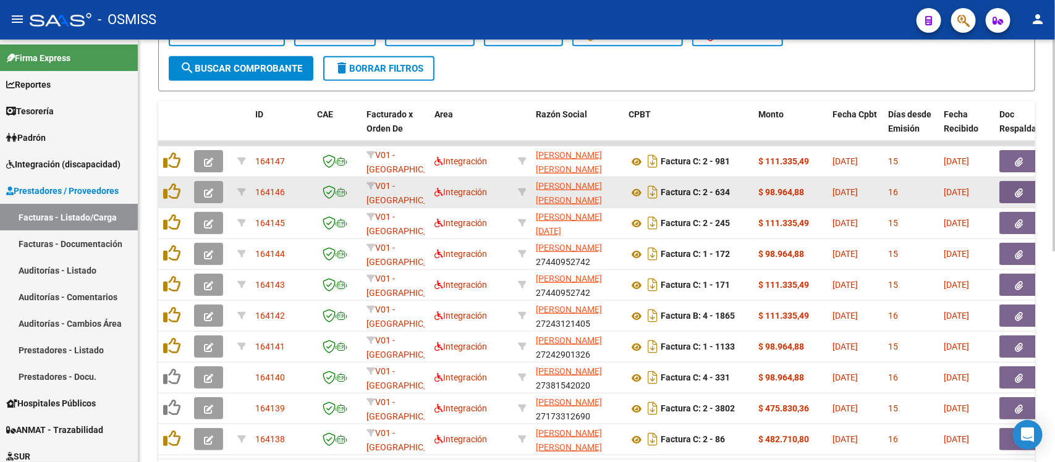
click at [204, 192] on icon "button" at bounding box center [208, 192] width 9 height 9
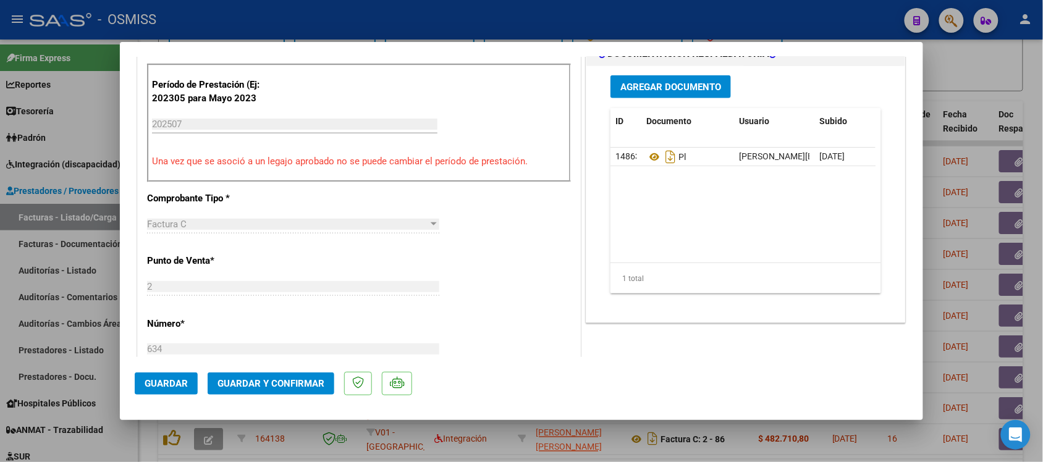
scroll to position [386, 0]
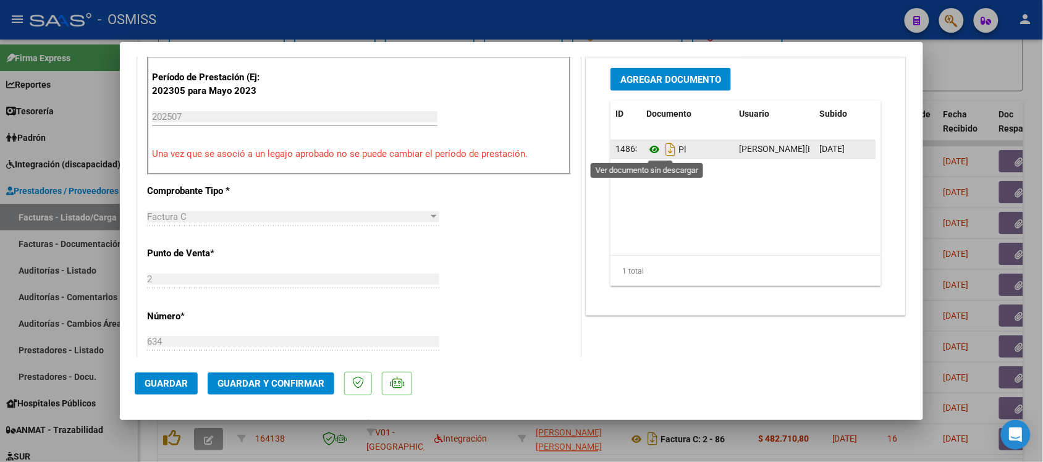
click at [646, 154] on icon at bounding box center [654, 149] width 16 height 15
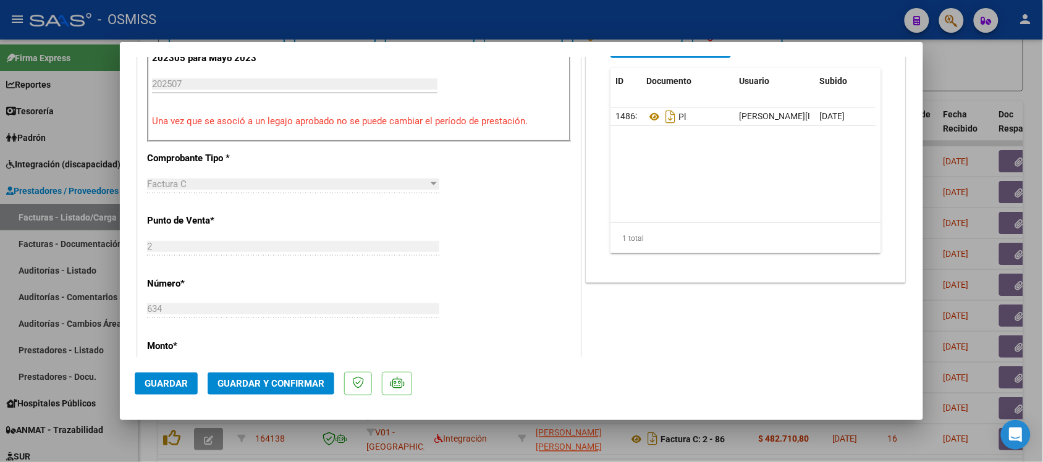
scroll to position [463, 0]
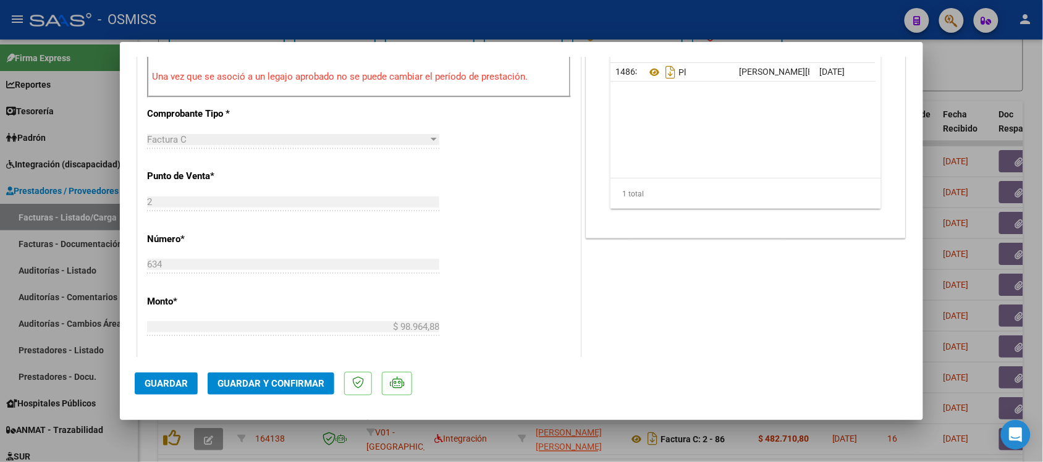
click at [979, 93] on div at bounding box center [521, 231] width 1043 height 462
type input "$ 0,00"
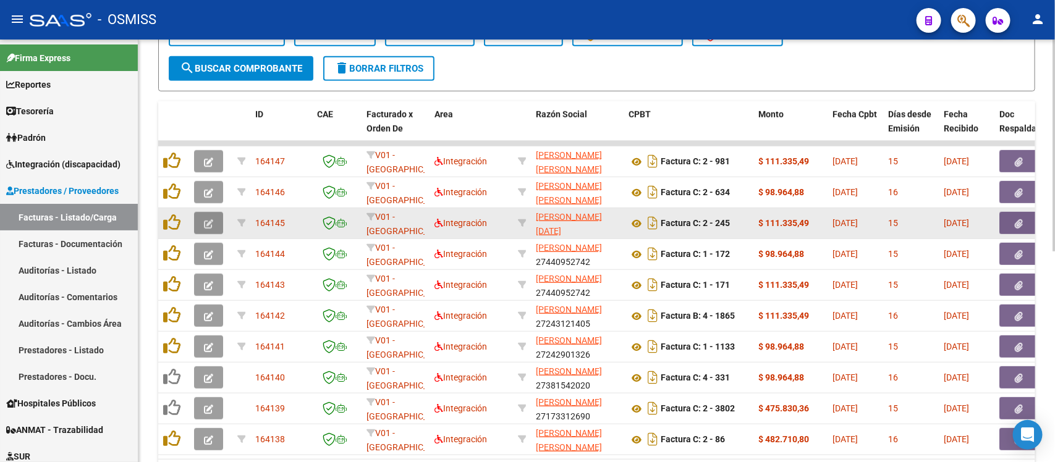
click at [204, 221] on icon "button" at bounding box center [208, 223] width 9 height 9
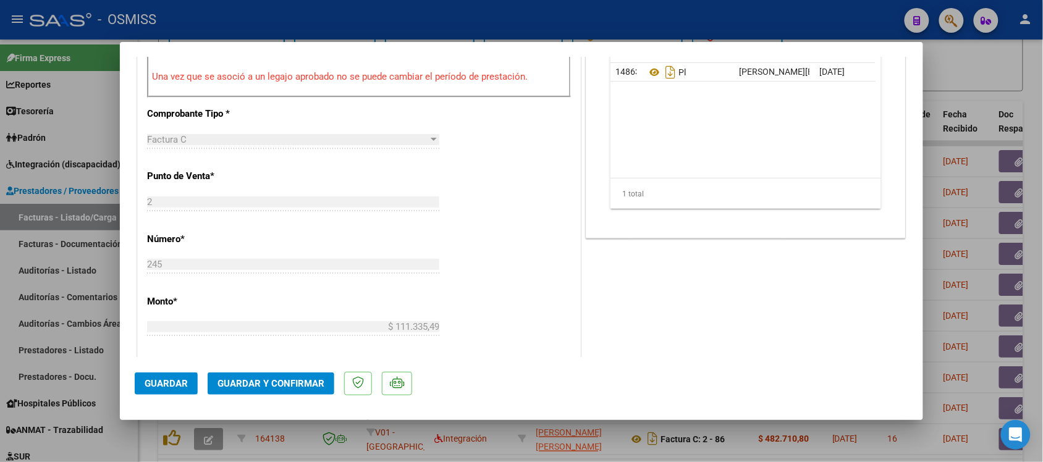
scroll to position [386, 0]
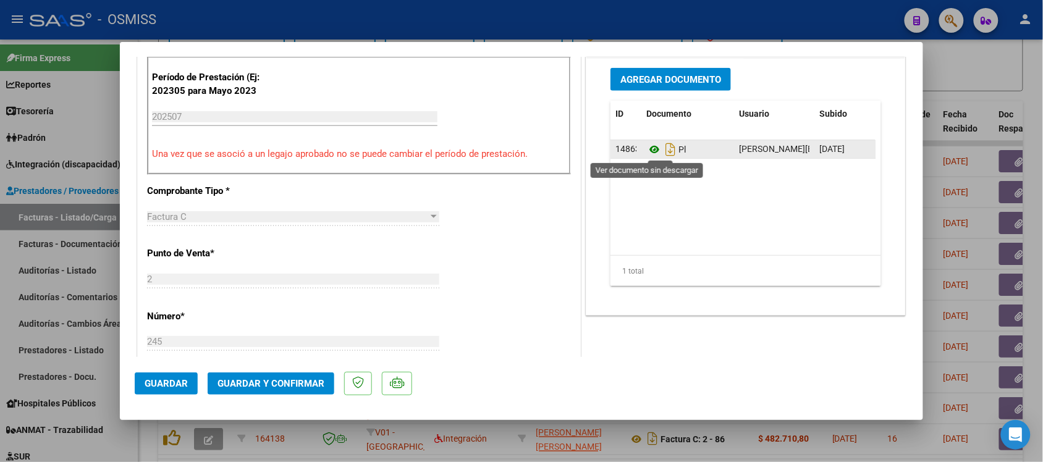
click at [647, 150] on icon at bounding box center [654, 149] width 16 height 15
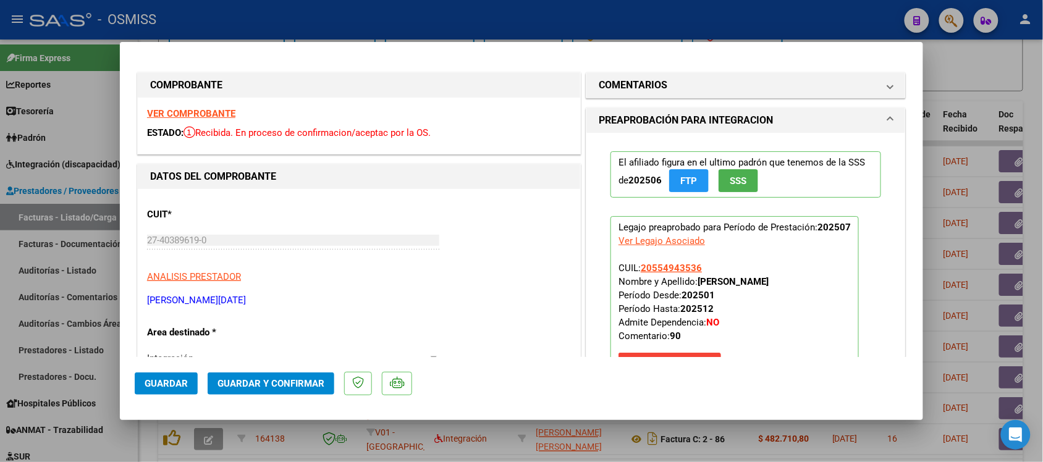
scroll to position [0, 0]
click at [974, 72] on div at bounding box center [521, 231] width 1043 height 462
type input "$ 0,00"
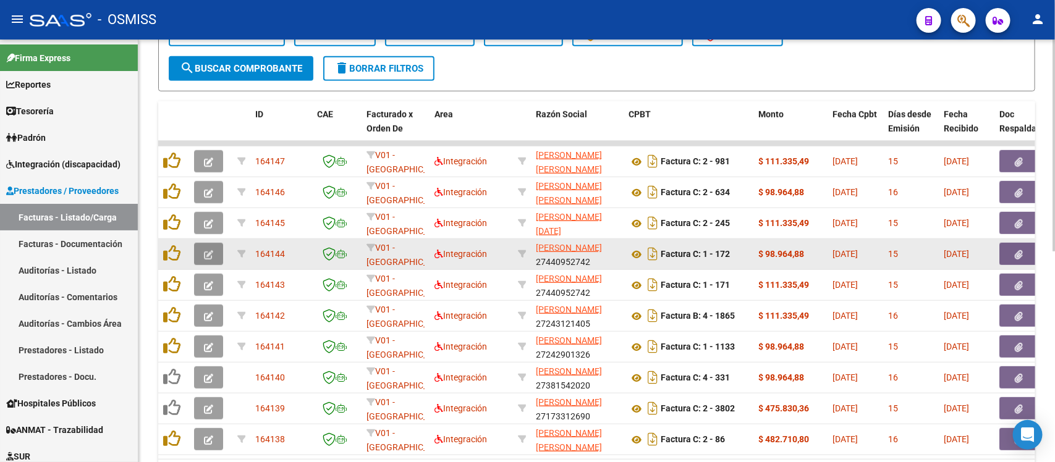
click at [209, 253] on icon "button" at bounding box center [208, 254] width 9 height 9
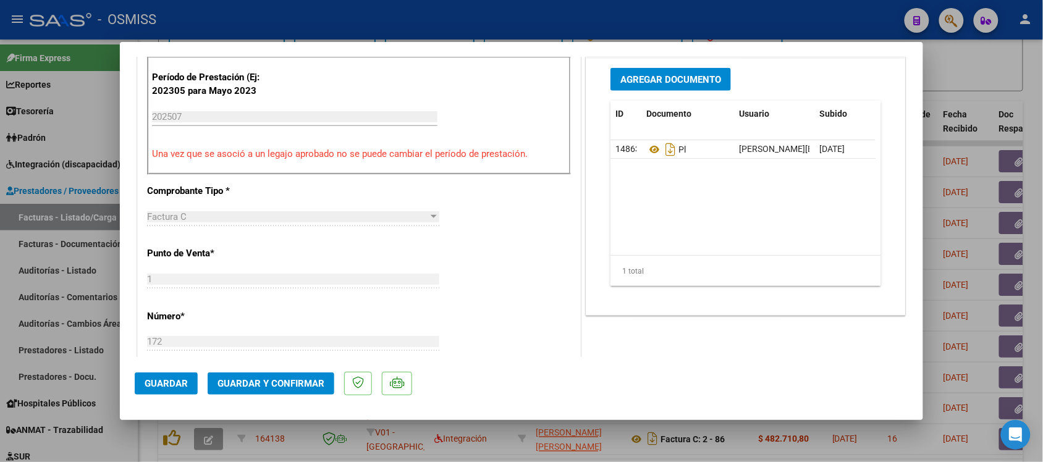
scroll to position [463, 0]
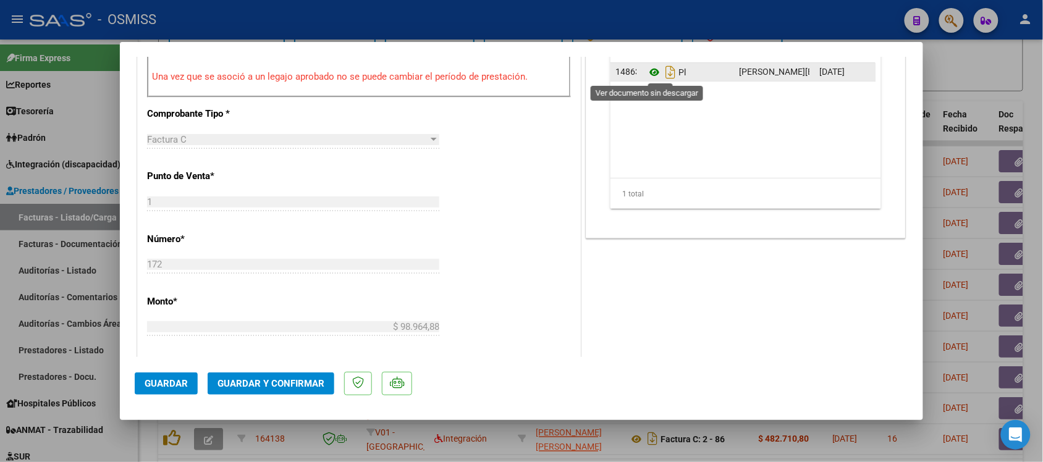
click at [647, 72] on icon at bounding box center [654, 72] width 16 height 15
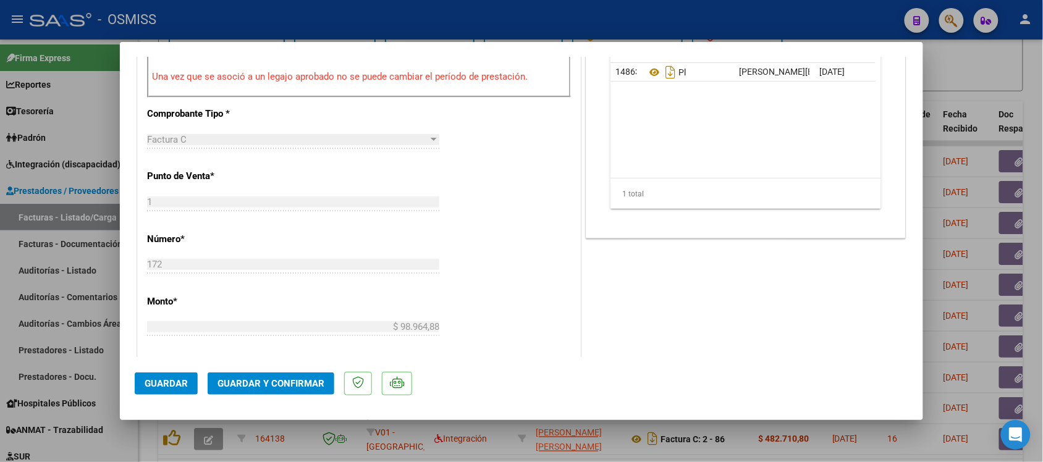
click at [972, 111] on div at bounding box center [521, 231] width 1043 height 462
type input "$ 0,00"
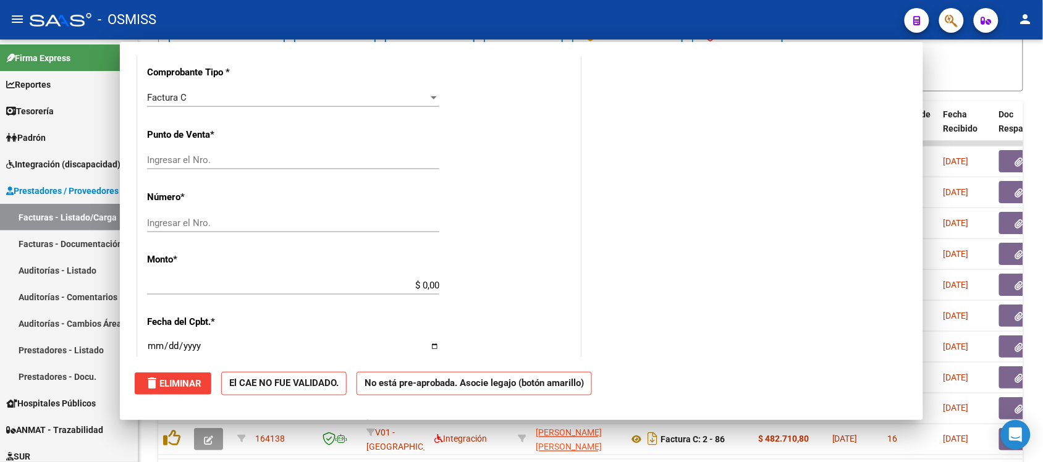
scroll to position [454, 0]
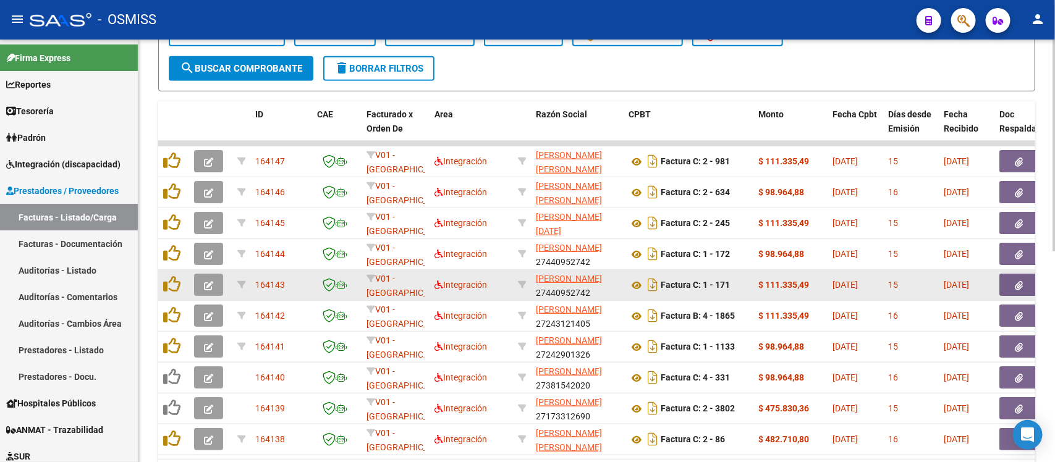
click at [204, 286] on icon "button" at bounding box center [208, 285] width 9 height 9
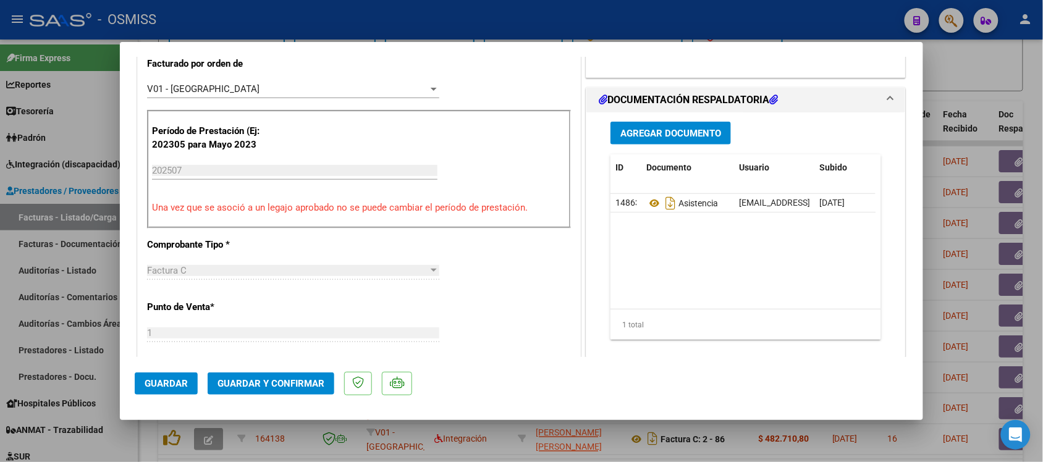
scroll to position [309, 0]
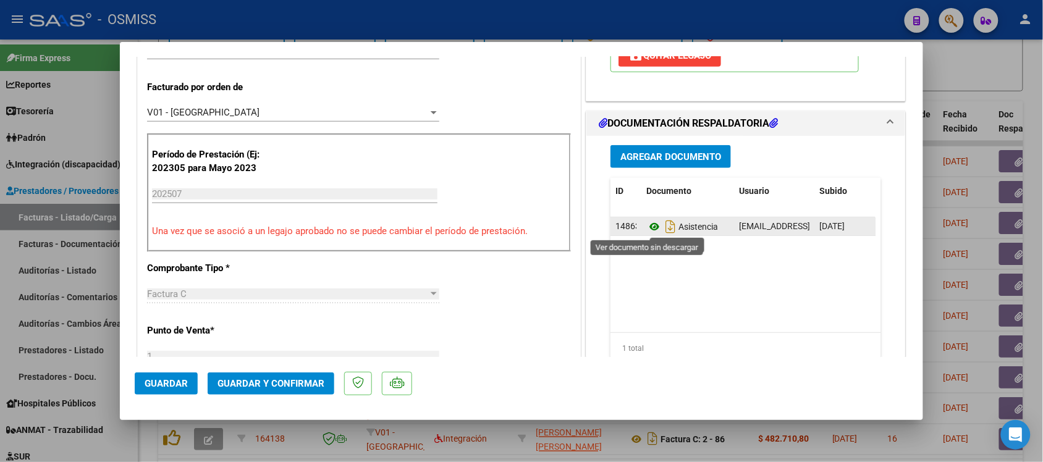
click at [646, 230] on icon at bounding box center [654, 226] width 16 height 15
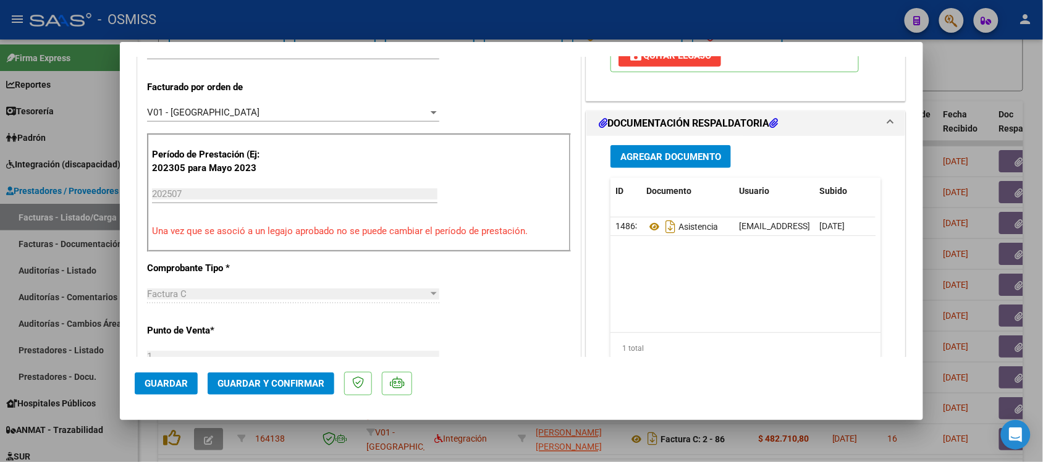
click at [969, 75] on div at bounding box center [521, 231] width 1043 height 462
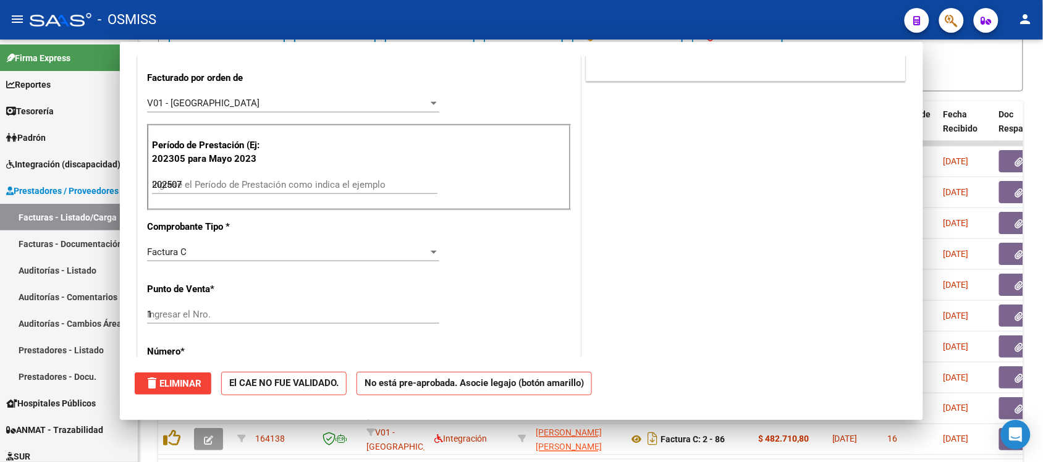
type input "$ 0,00"
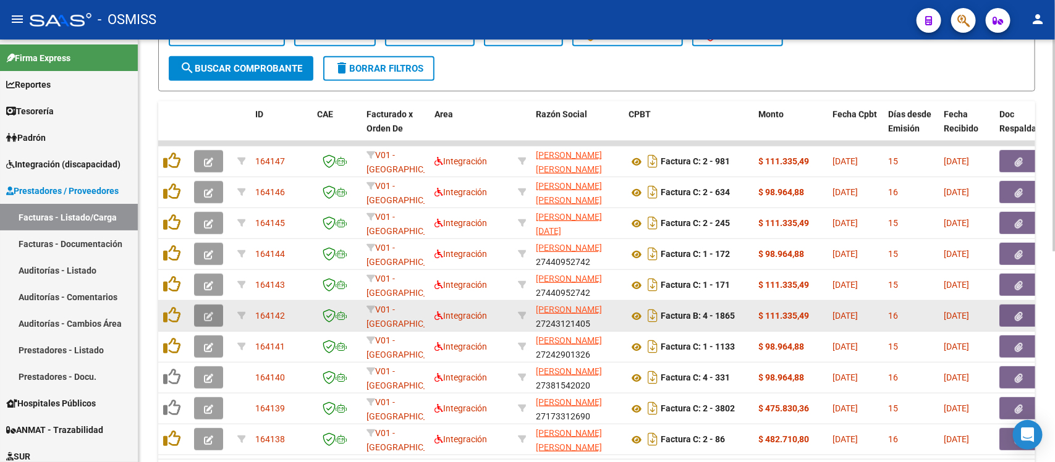
click at [216, 310] on button "button" at bounding box center [208, 316] width 29 height 22
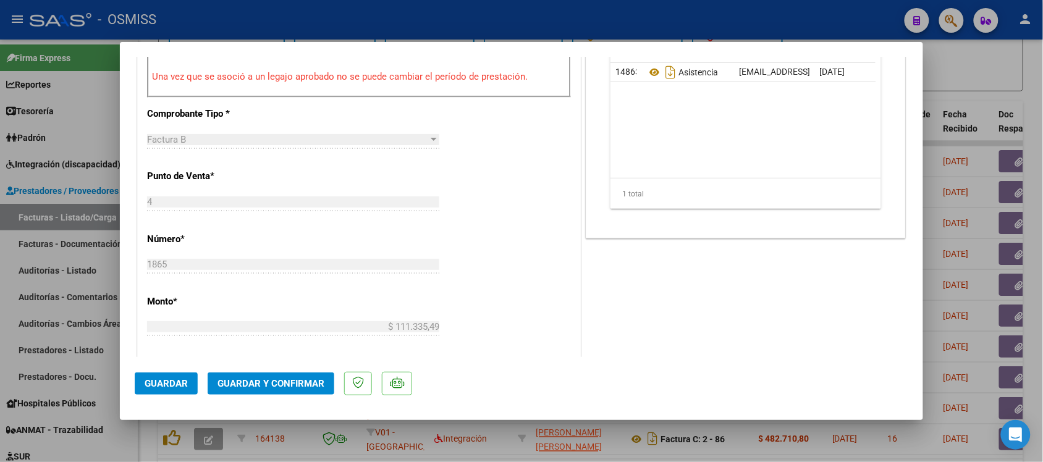
scroll to position [386, 0]
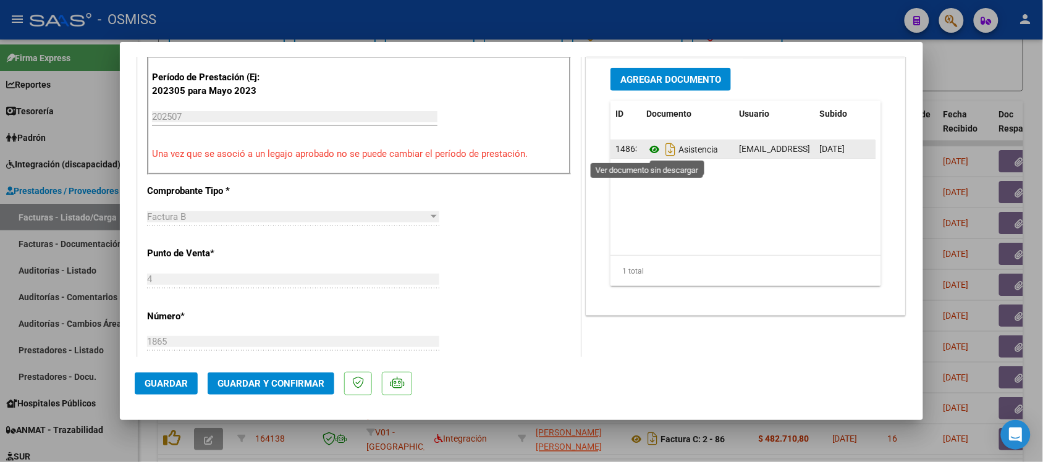
click at [649, 150] on icon at bounding box center [654, 149] width 16 height 15
click at [646, 150] on icon at bounding box center [654, 149] width 16 height 15
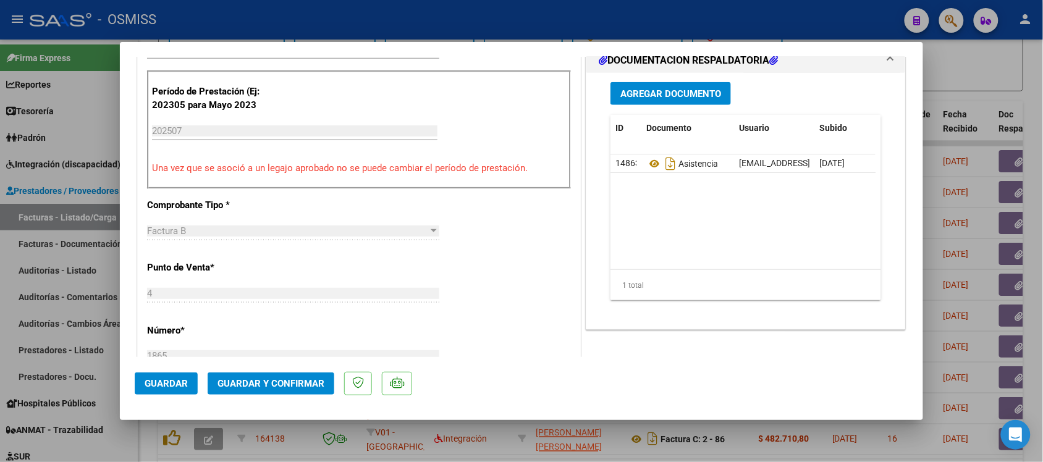
scroll to position [309, 0]
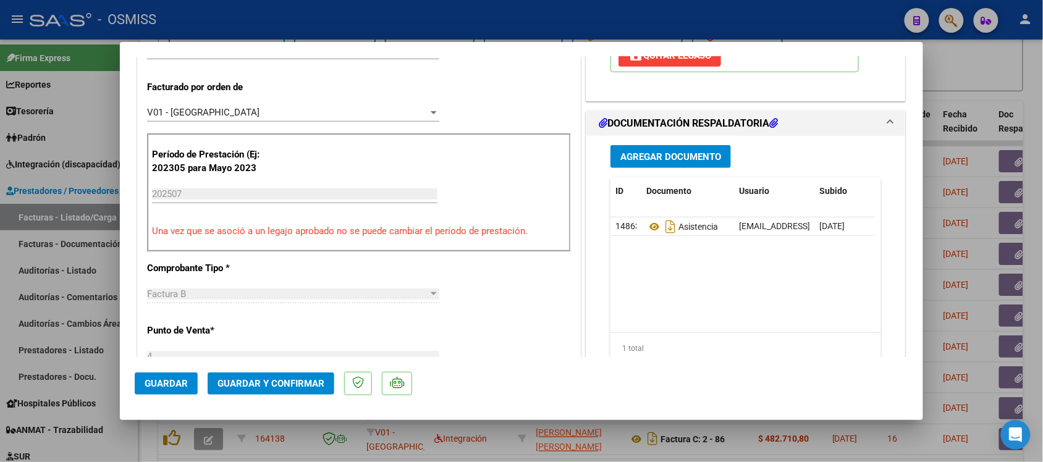
click at [992, 105] on div at bounding box center [521, 231] width 1043 height 462
type input "$ 0,00"
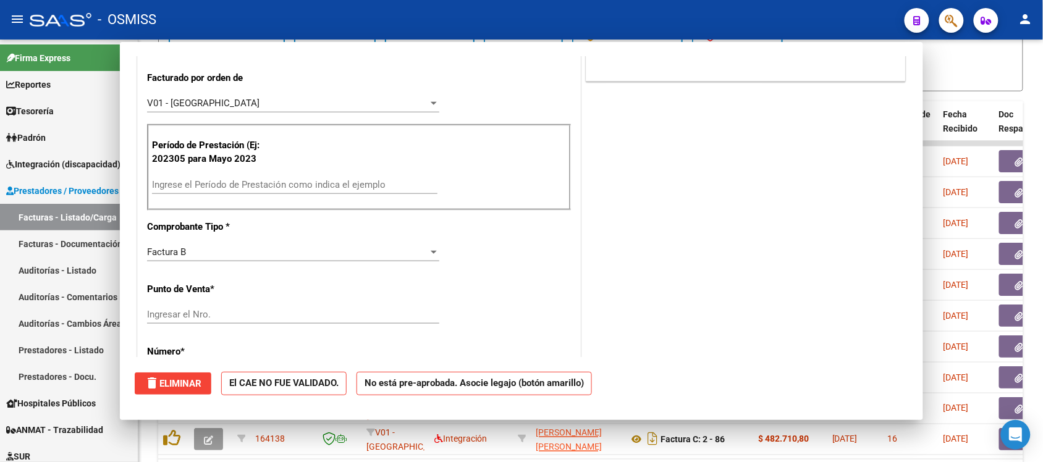
scroll to position [300, 0]
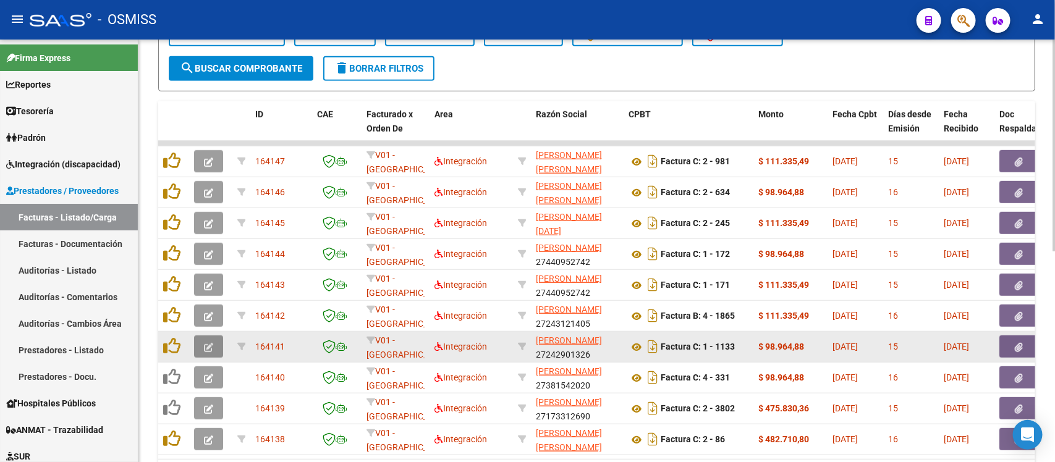
click at [209, 349] on span "button" at bounding box center [208, 346] width 9 height 11
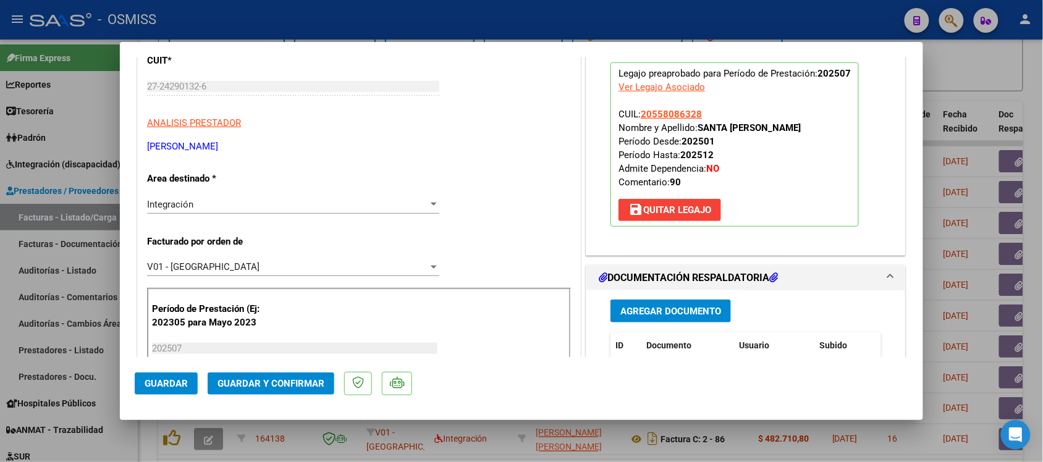
scroll to position [386, 0]
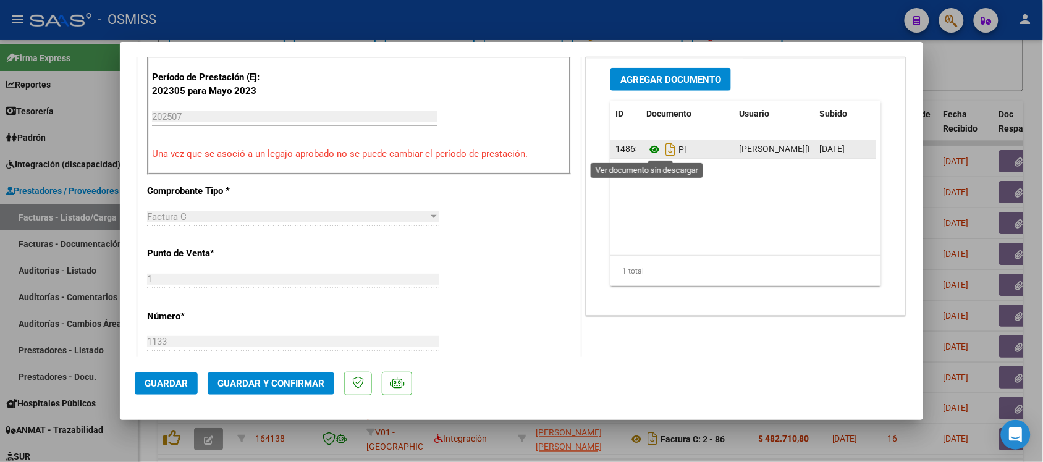
click at [646, 154] on icon at bounding box center [654, 149] width 16 height 15
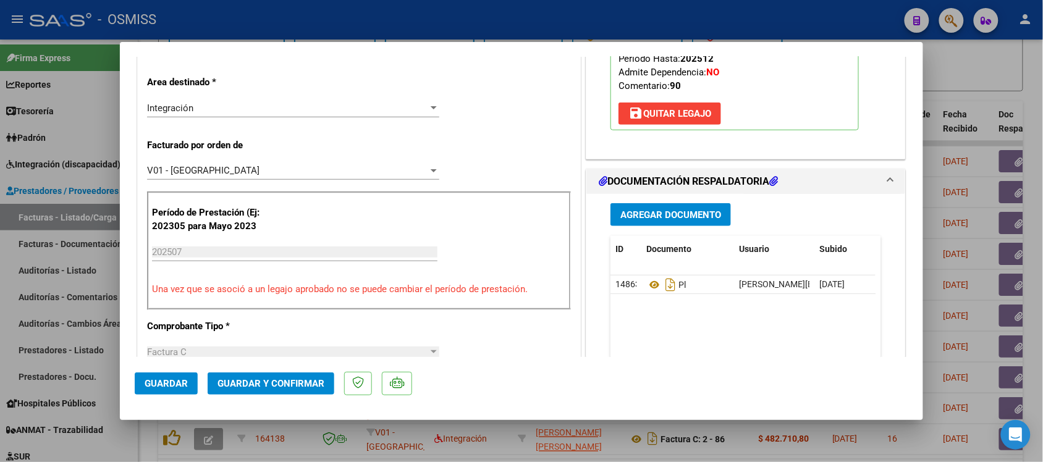
scroll to position [232, 0]
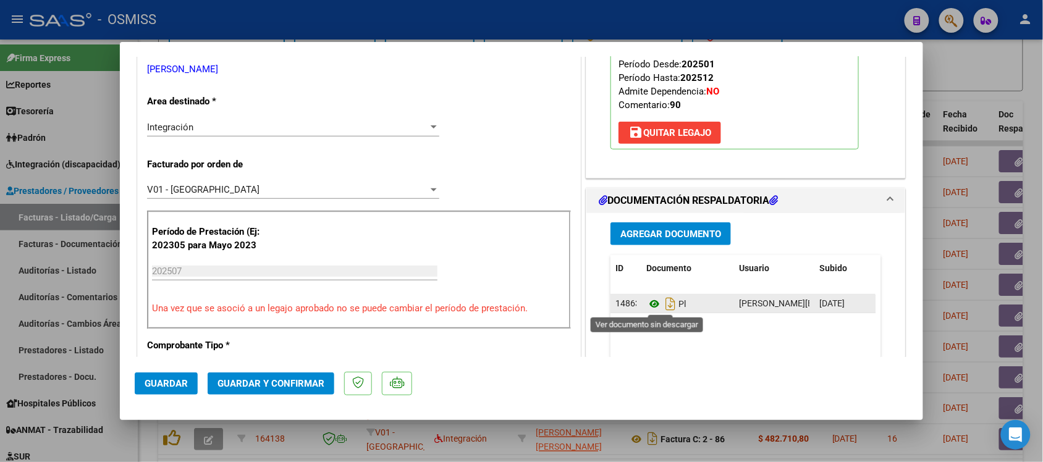
click at [652, 306] on icon at bounding box center [654, 304] width 16 height 15
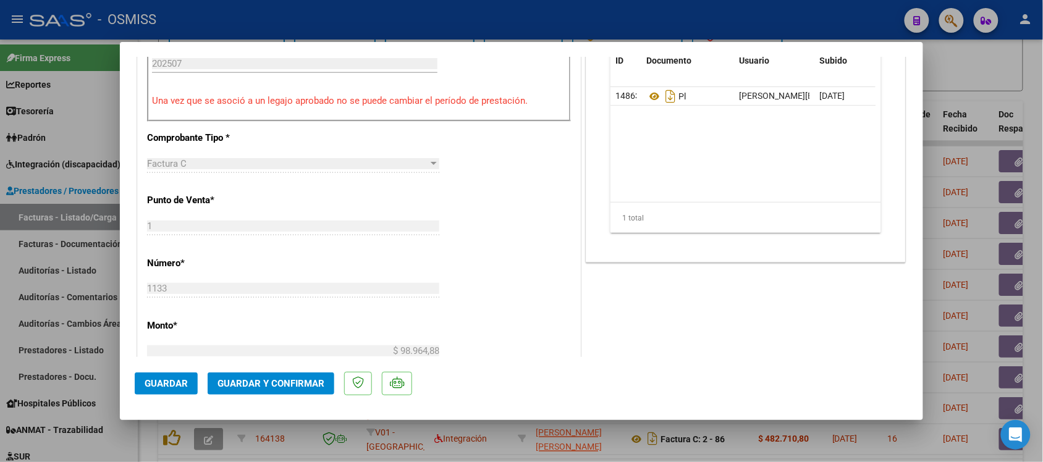
scroll to position [463, 0]
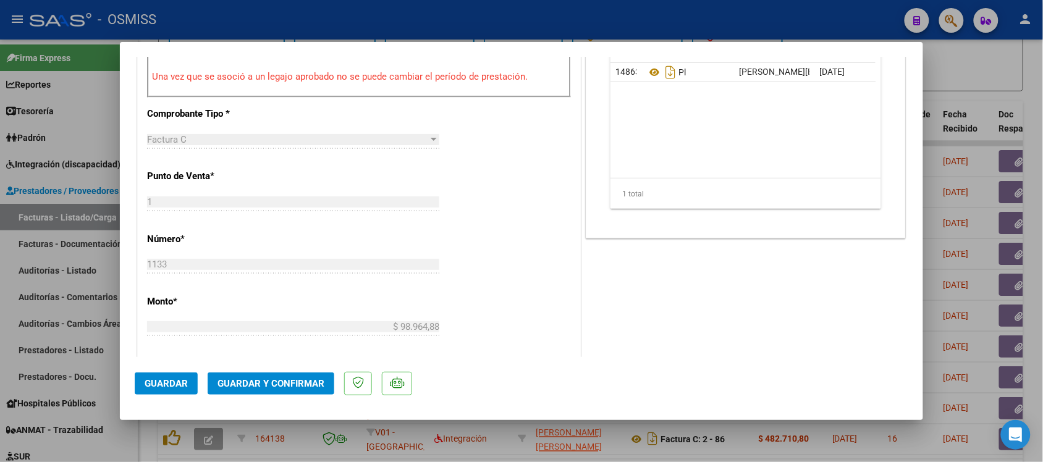
click at [1006, 99] on div at bounding box center [521, 231] width 1043 height 462
type input "$ 0,00"
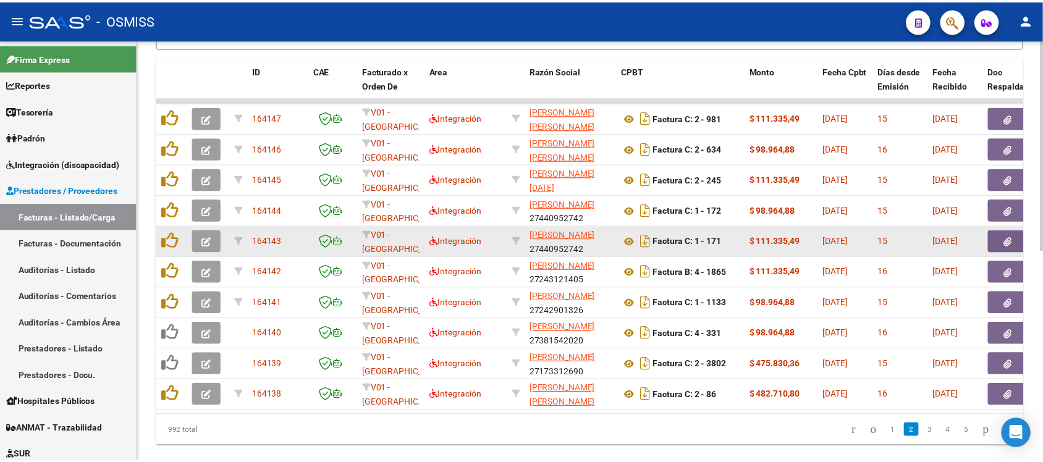
scroll to position [421, 0]
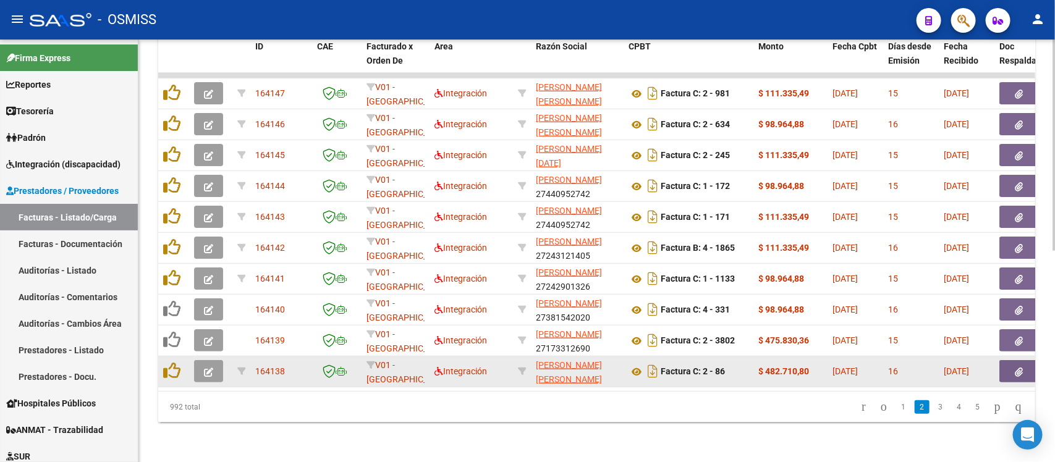
click at [204, 368] on icon "button" at bounding box center [208, 372] width 9 height 9
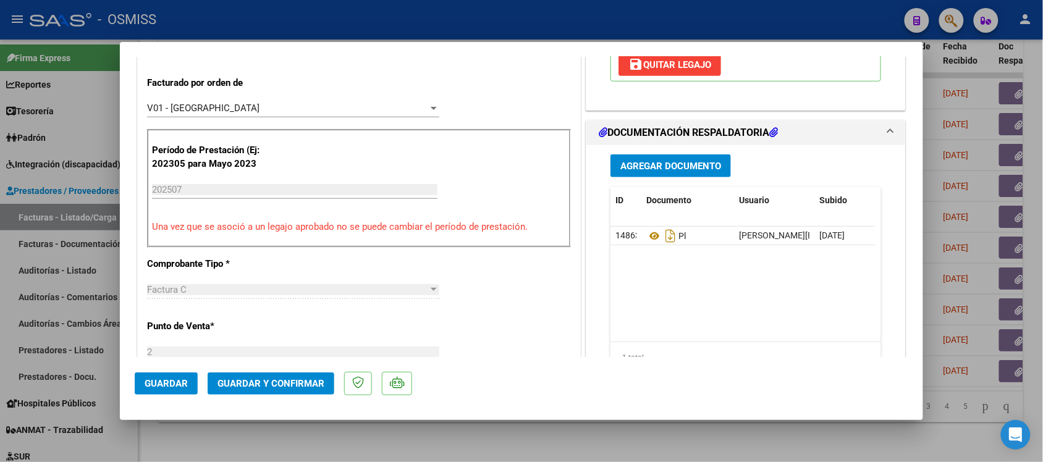
scroll to position [386, 0]
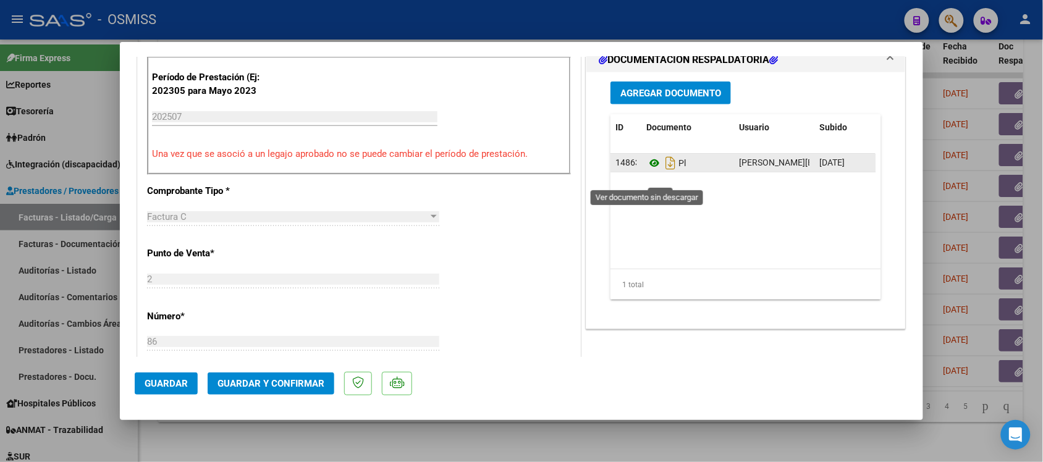
click at [646, 171] on icon at bounding box center [654, 163] width 16 height 15
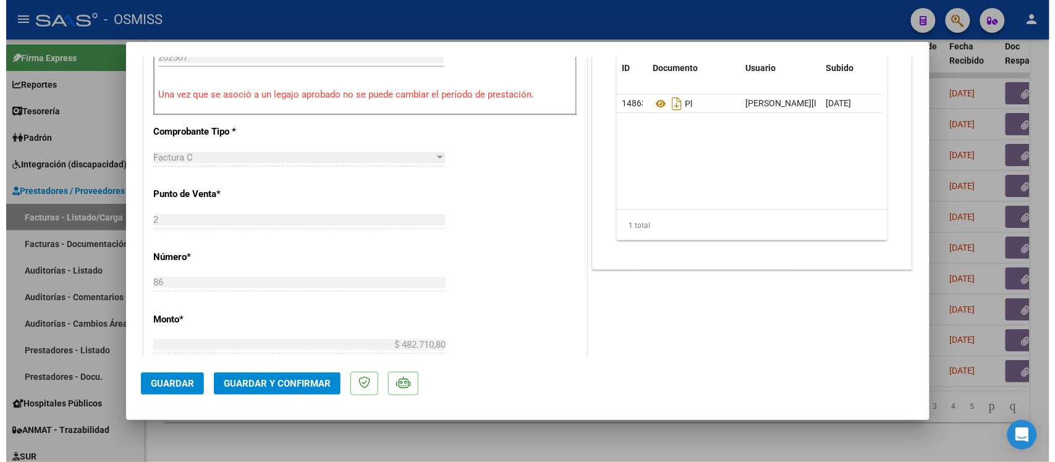
scroll to position [463, 0]
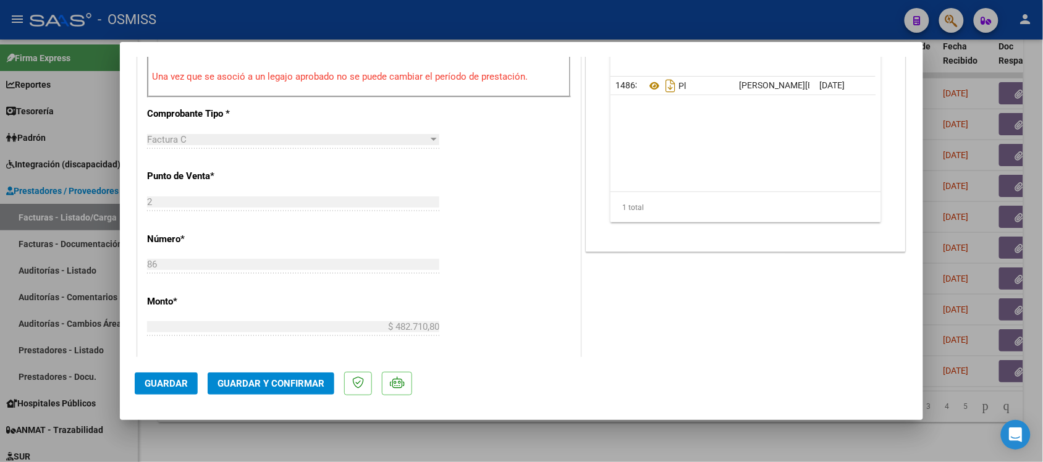
click at [1004, 348] on div at bounding box center [521, 231] width 1043 height 462
type input "$ 0,00"
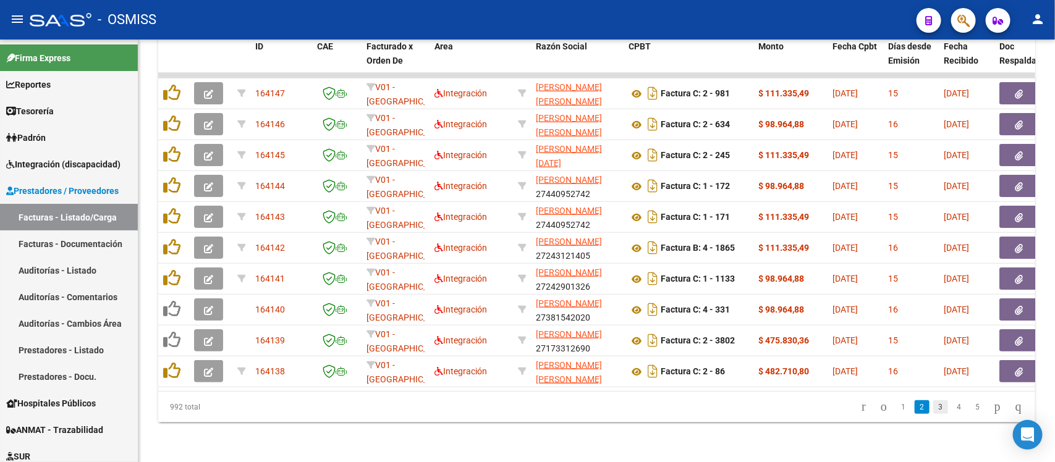
click at [933, 412] on link "3" at bounding box center [940, 407] width 15 height 14
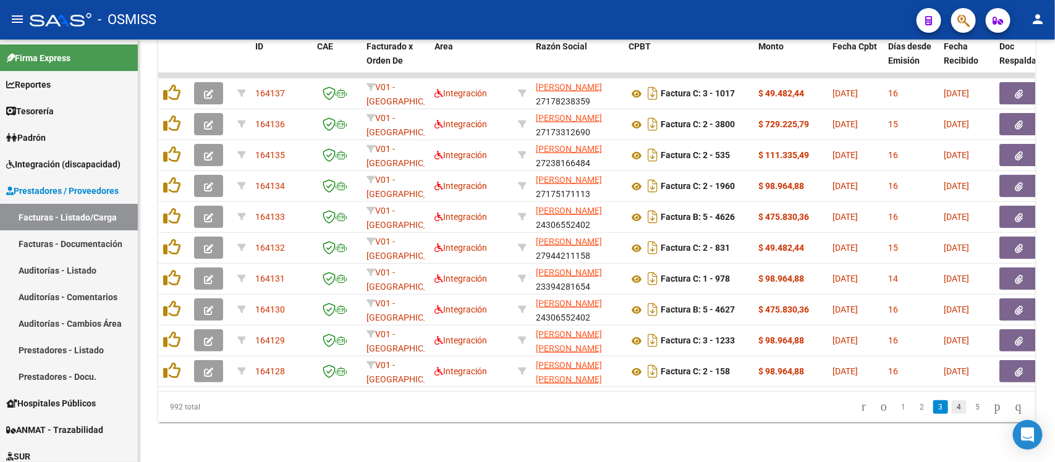
click at [951, 409] on link "4" at bounding box center [958, 407] width 15 height 14
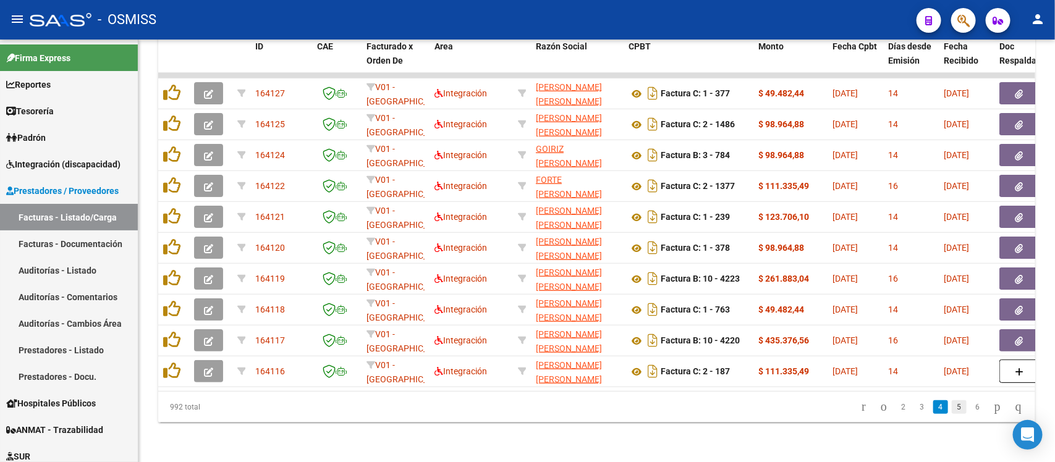
click at [951, 407] on link "5" at bounding box center [958, 407] width 15 height 14
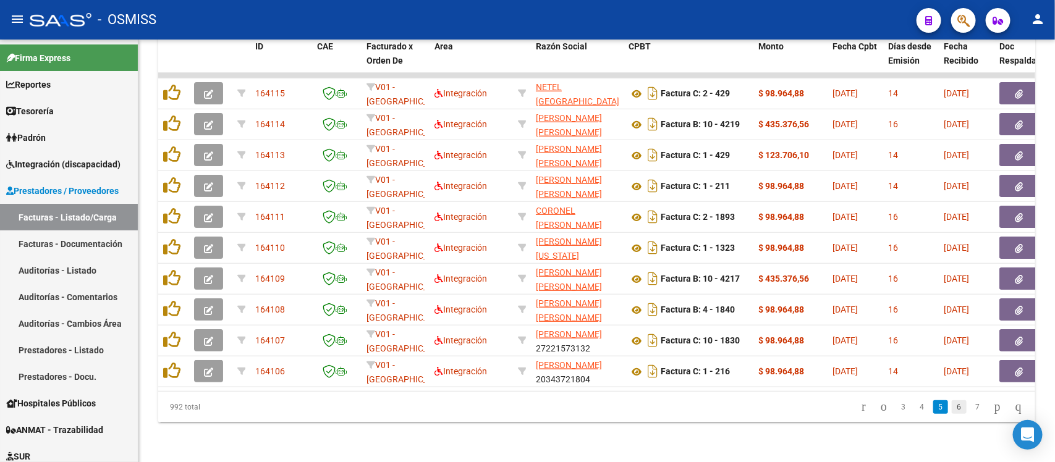
click at [951, 408] on link "6" at bounding box center [958, 407] width 15 height 14
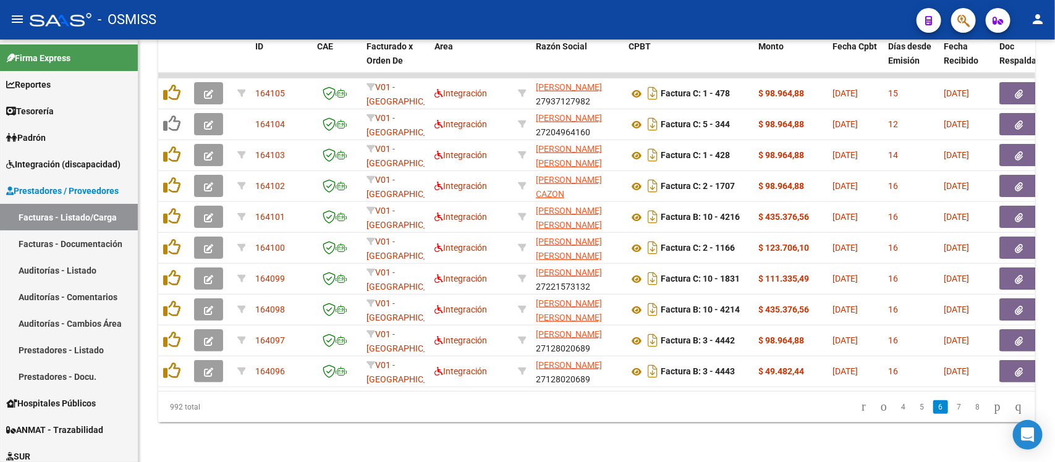
click at [951, 408] on link "7" at bounding box center [958, 407] width 15 height 14
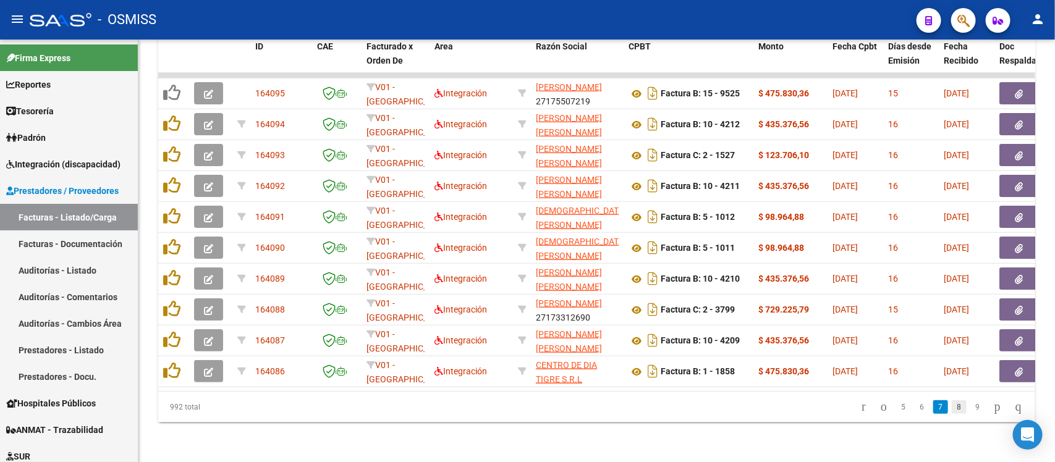
click at [952, 408] on link "8" at bounding box center [958, 407] width 15 height 14
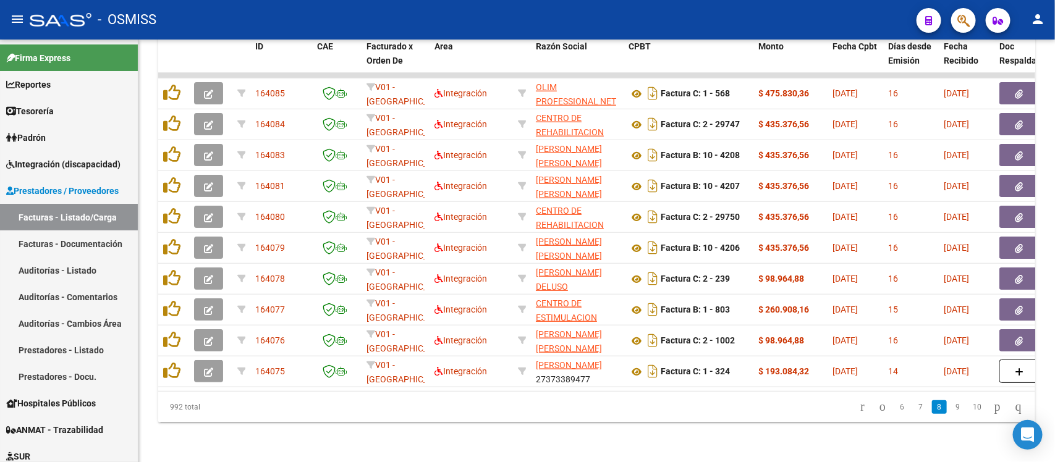
click at [952, 408] on link "9" at bounding box center [957, 407] width 15 height 14
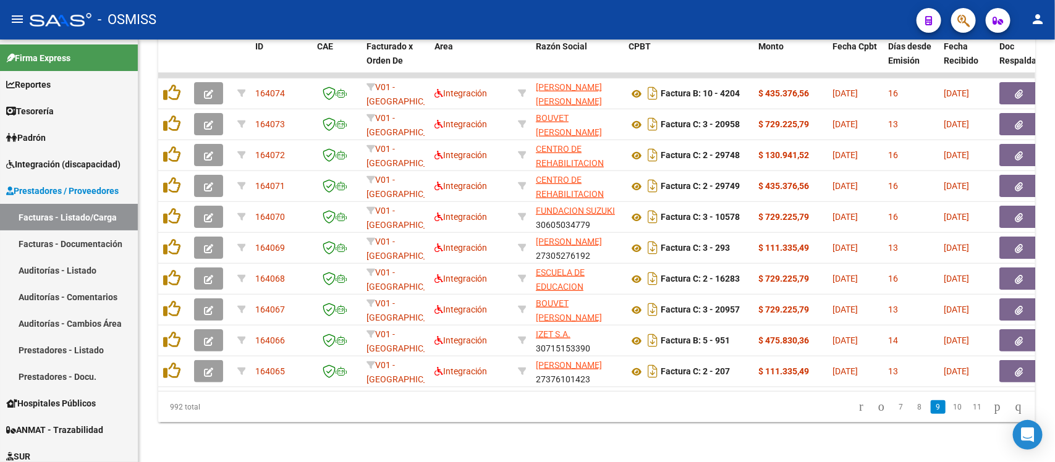
click at [952, 408] on link "10" at bounding box center [957, 407] width 16 height 14
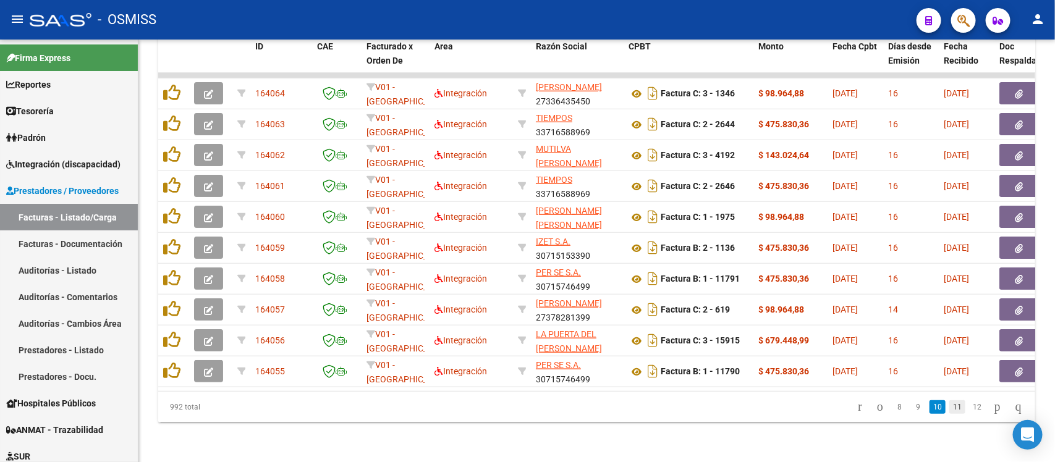
click at [949, 411] on link "11" at bounding box center [957, 407] width 16 height 14
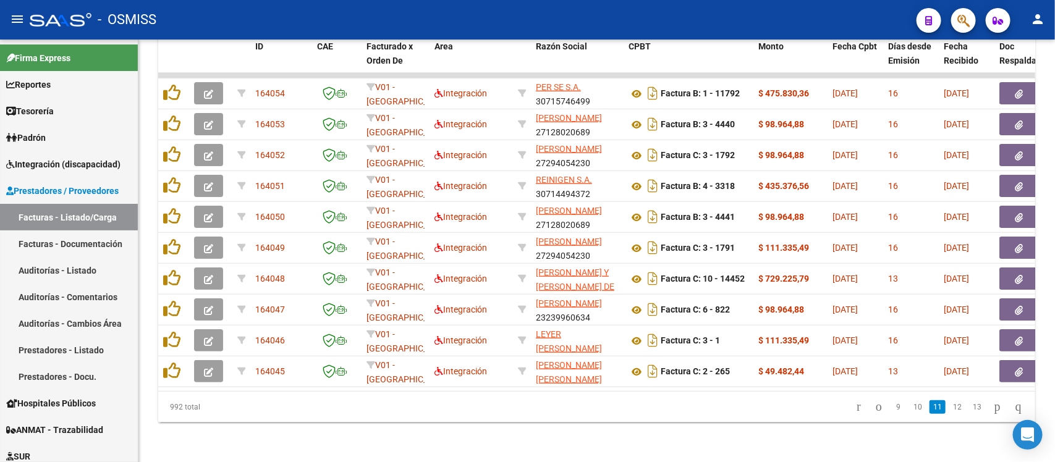
click at [949, 411] on link "12" at bounding box center [957, 407] width 16 height 14
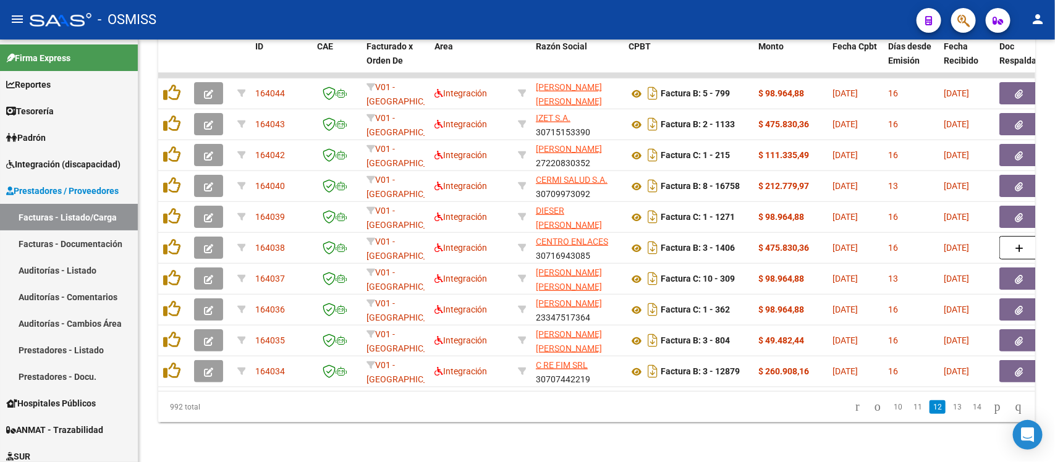
click at [949, 411] on link "13" at bounding box center [957, 407] width 16 height 14
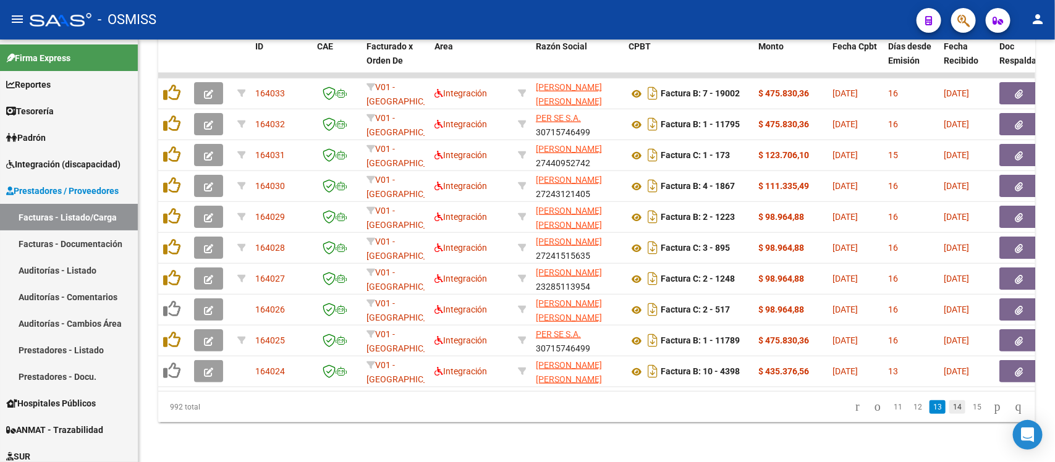
click at [953, 408] on link "14" at bounding box center [957, 407] width 16 height 14
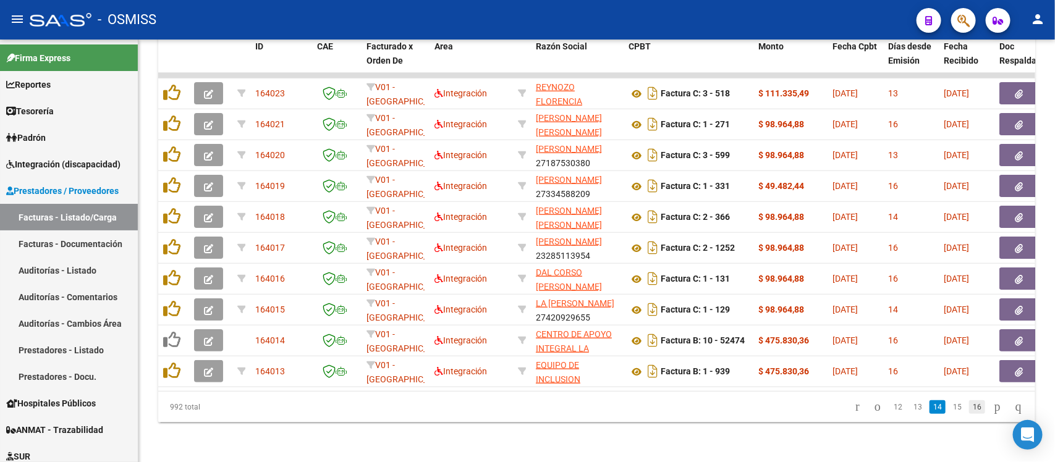
click at [969, 408] on link "16" at bounding box center [977, 407] width 16 height 14
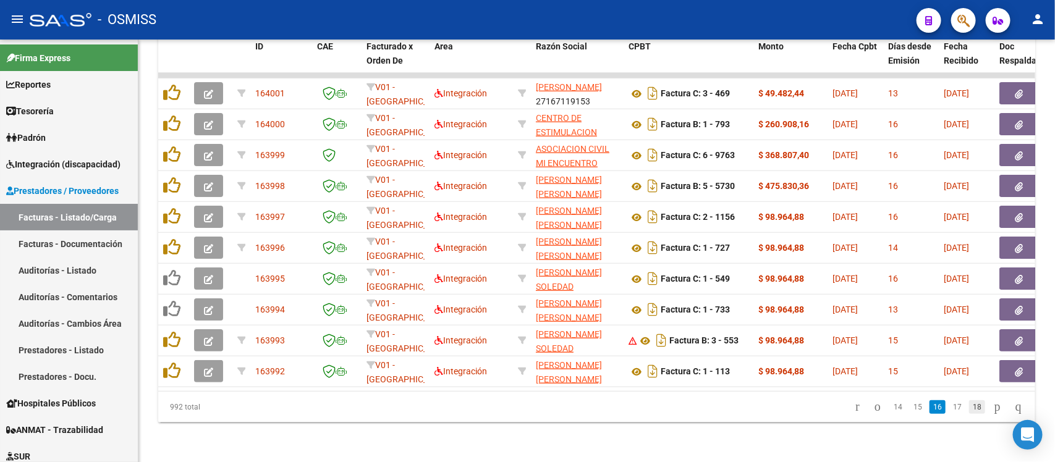
click at [969, 408] on link "18" at bounding box center [977, 407] width 16 height 14
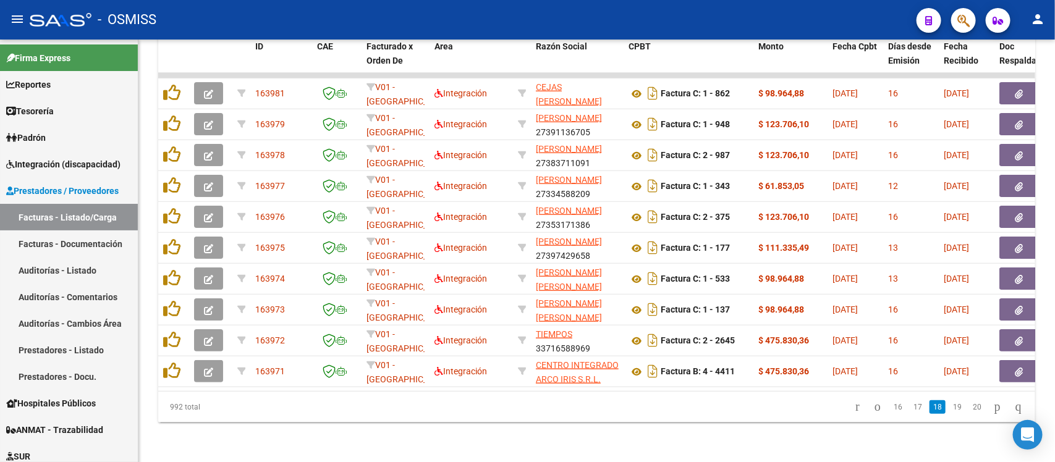
click at [969, 408] on link "20" at bounding box center [977, 407] width 16 height 14
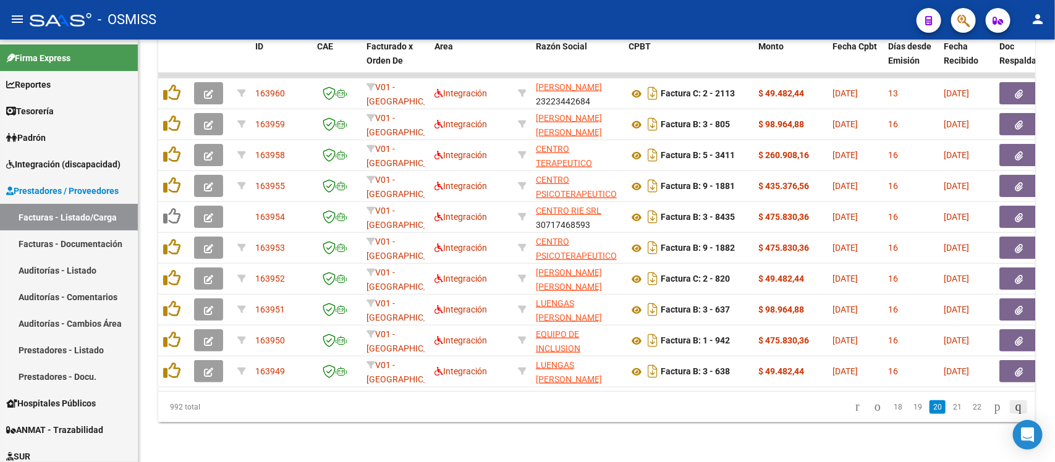
click at [1013, 407] on icon "go to last page" at bounding box center [1018, 406] width 10 height 15
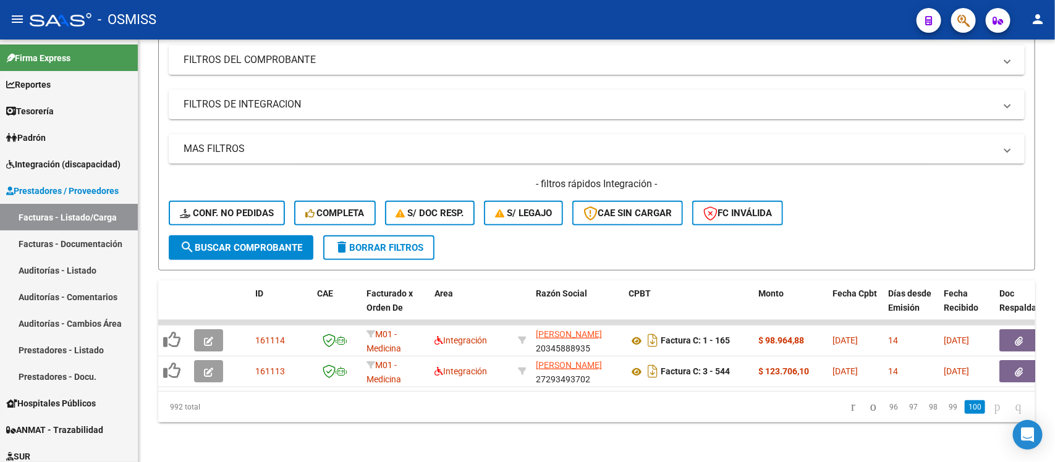
scroll to position [174, 0]
